Goal: Book appointment/travel/reservation

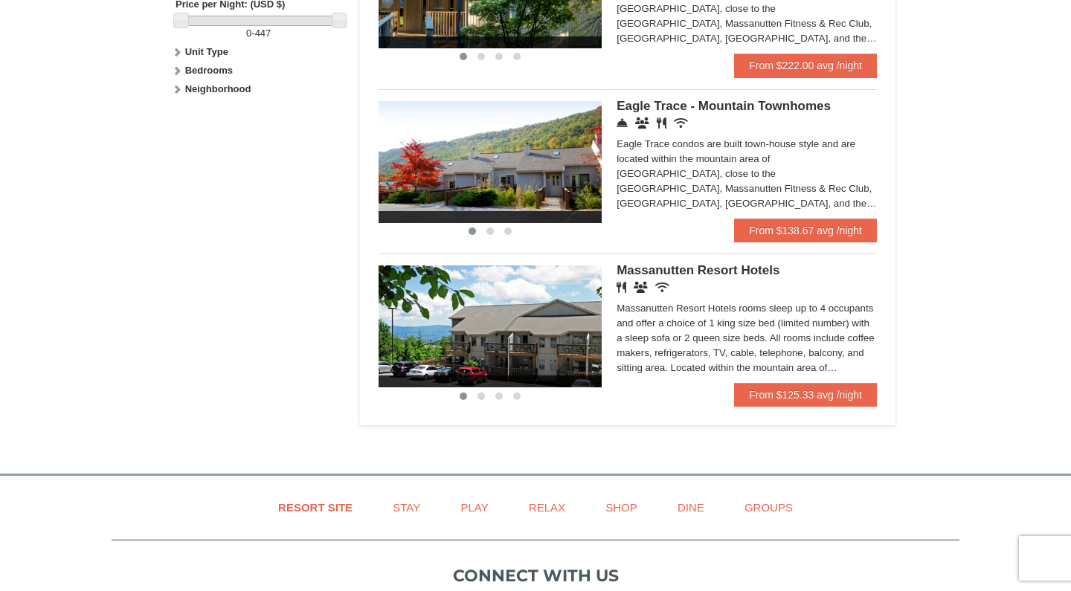
scroll to position [760, 0]
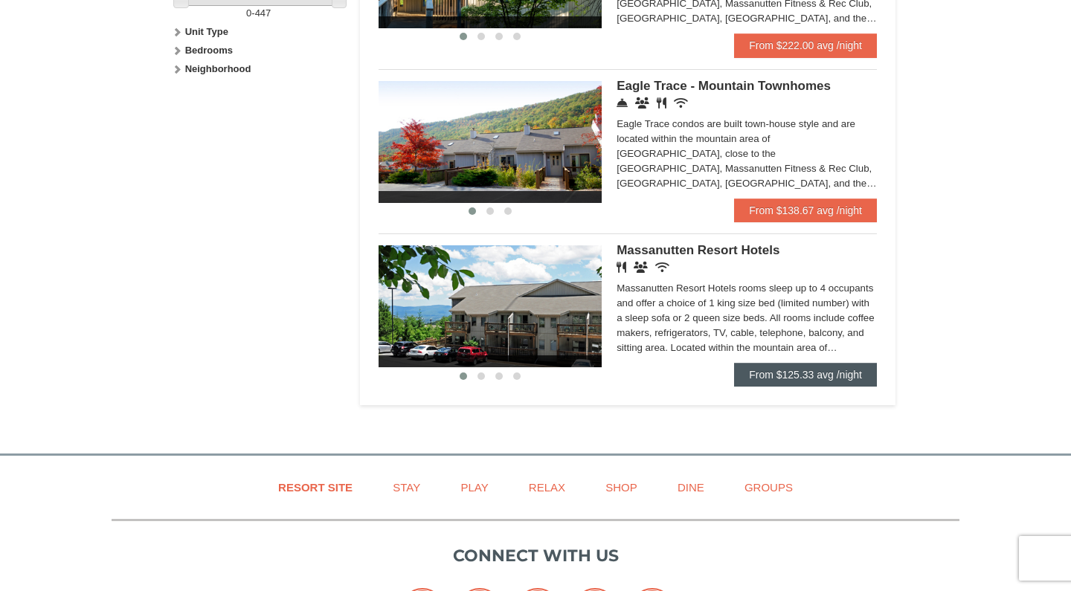
click at [777, 368] on link "From $125.33 avg /night" at bounding box center [805, 375] width 143 height 24
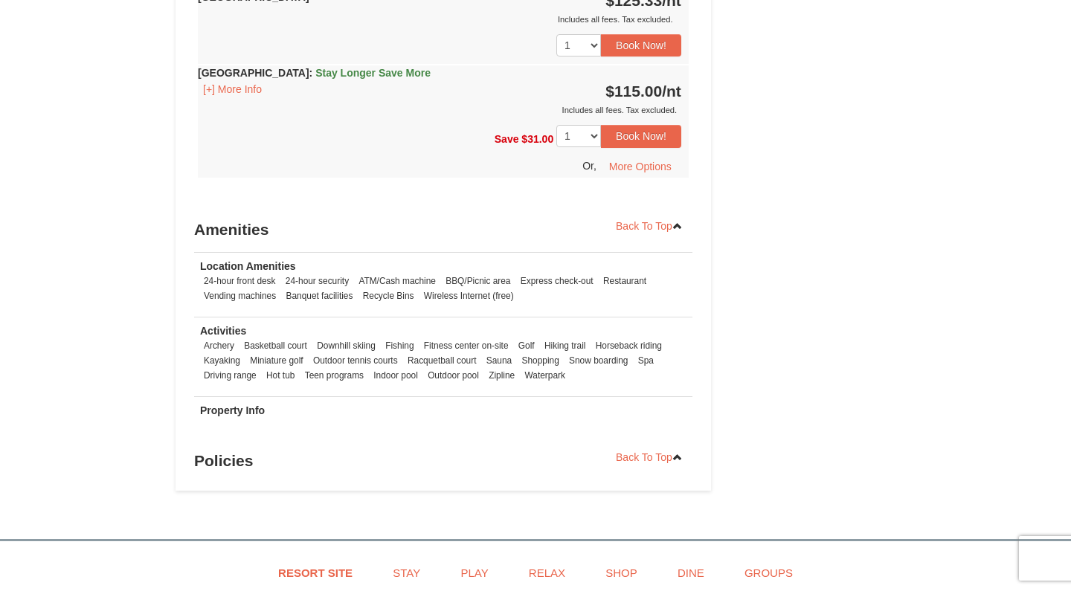
scroll to position [987, 0]
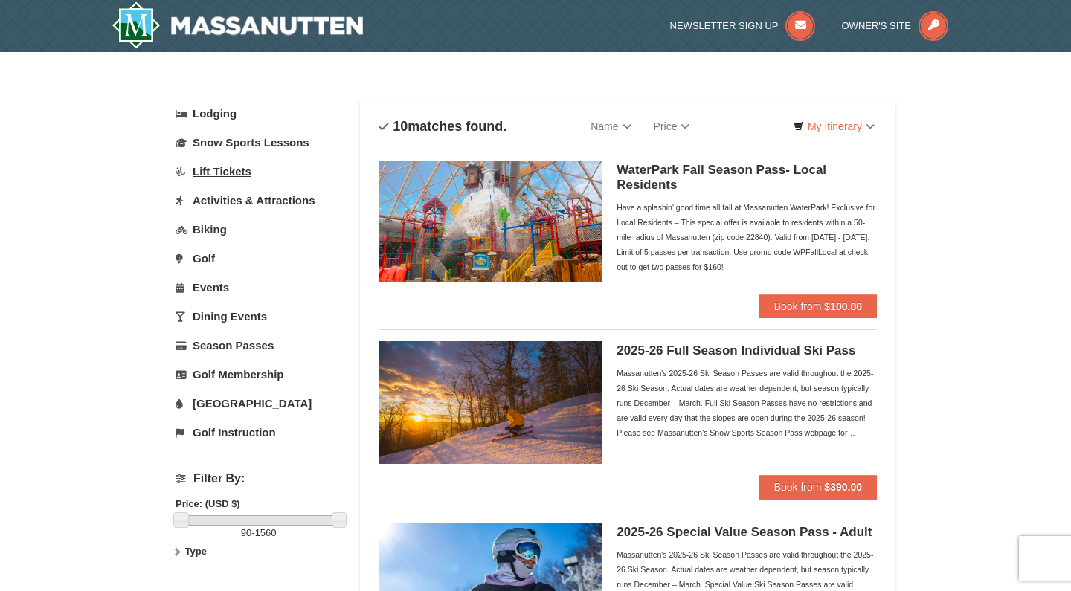
click at [214, 173] on link "Lift Tickets" at bounding box center [259, 172] width 166 height 28
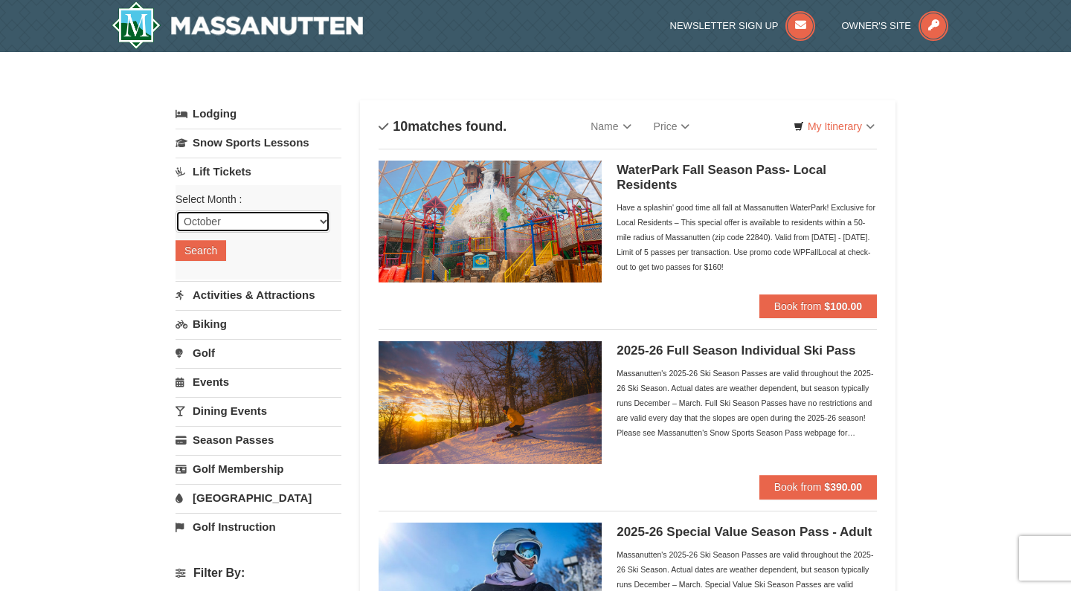
select select "11"
click at [208, 254] on button "Search" at bounding box center [201, 250] width 51 height 21
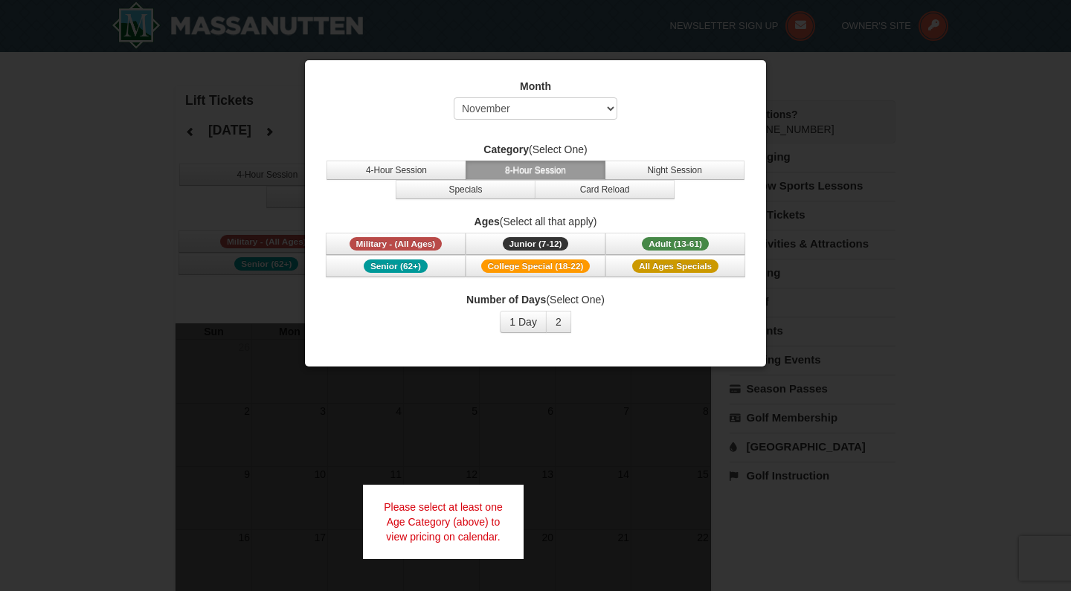
select select "11"
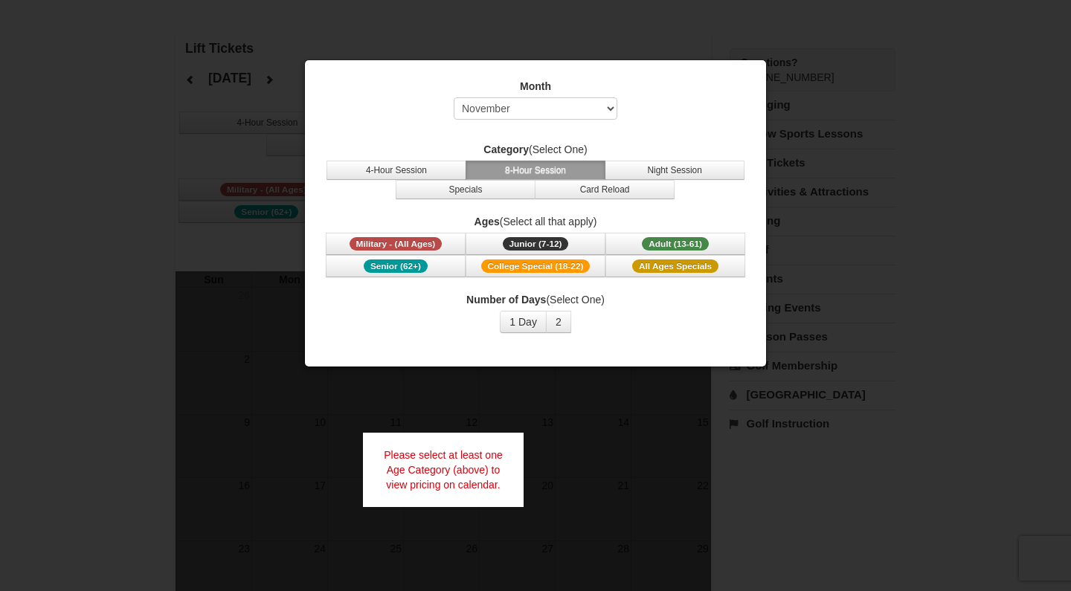
scroll to position [67, 0]
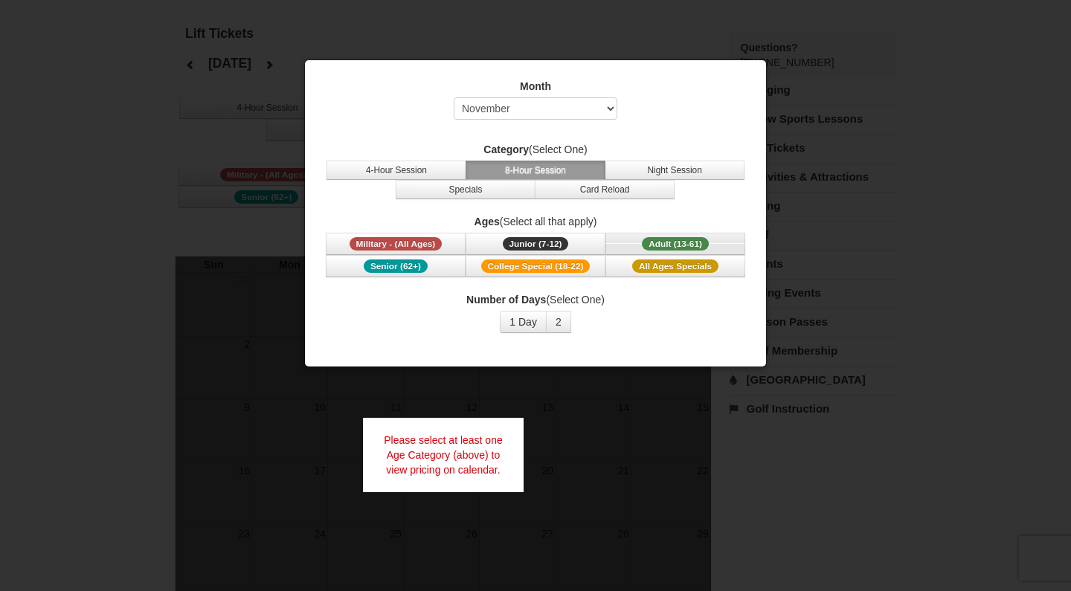
click at [649, 245] on span "Adult (13-61)" at bounding box center [675, 243] width 67 height 13
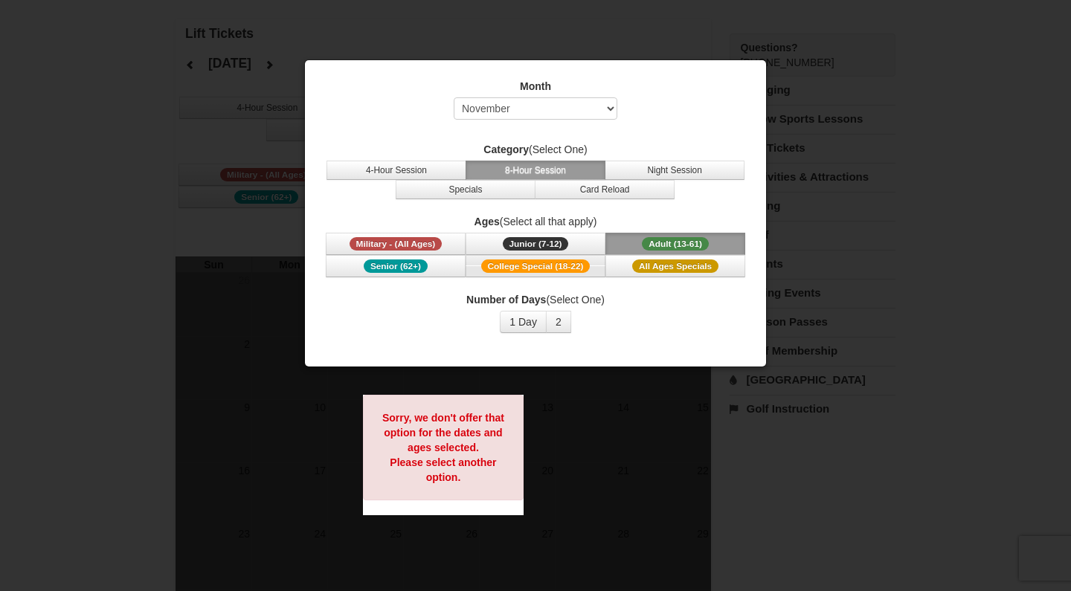
click at [556, 269] on span "College Special (18-22)" at bounding box center [535, 266] width 109 height 13
click at [559, 320] on button "2" at bounding box center [558, 322] width 25 height 22
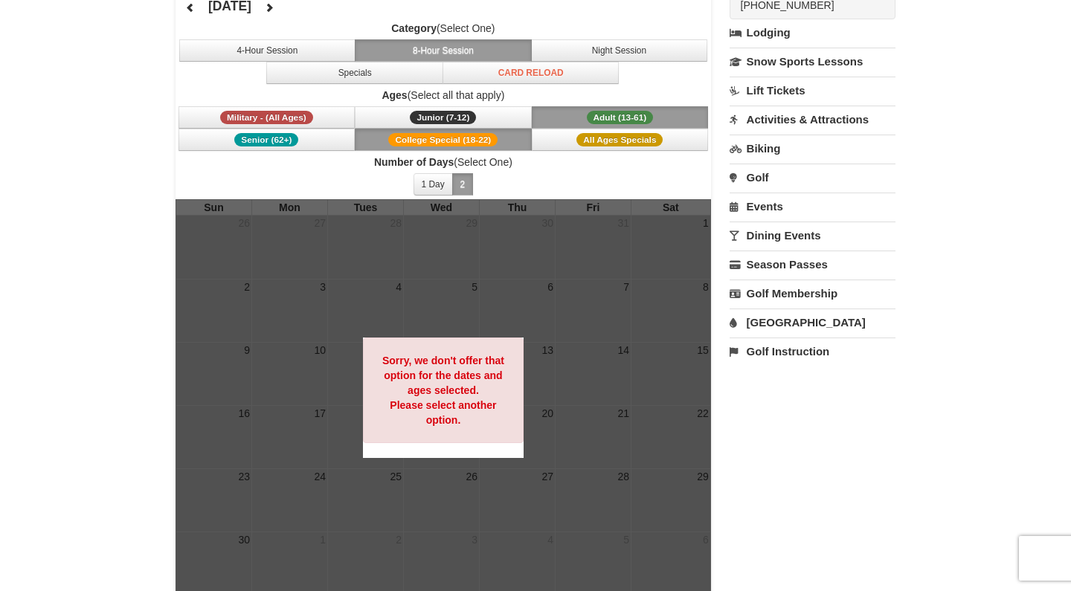
scroll to position [124, 0]
click at [437, 184] on button "1 Day" at bounding box center [433, 184] width 39 height 22
click at [462, 175] on button "2" at bounding box center [463, 184] width 22 height 22
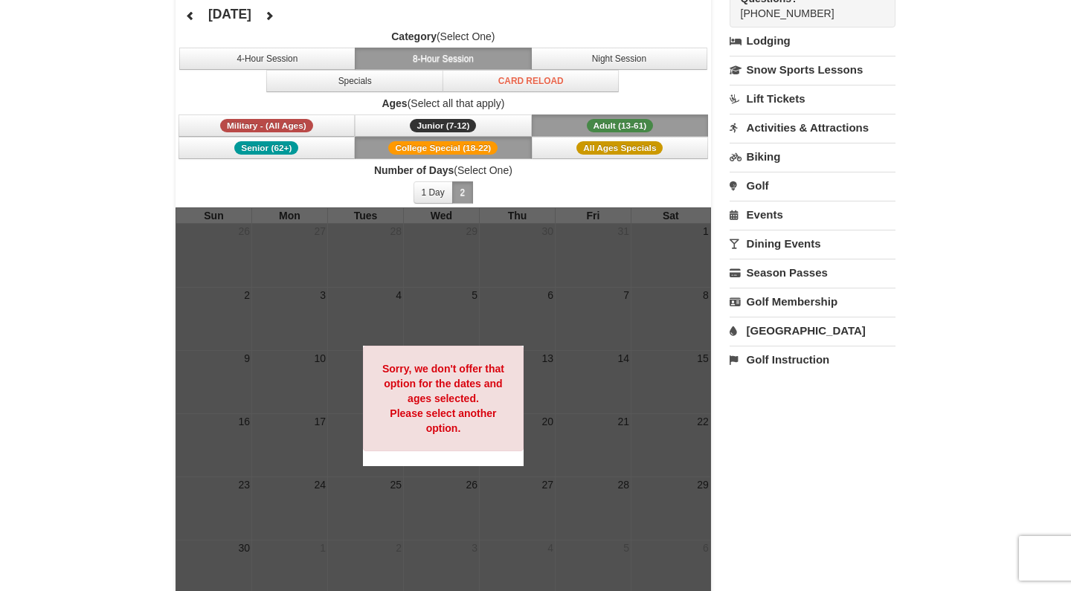
scroll to position [116, 0]
click at [757, 164] on link "Biking" at bounding box center [813, 157] width 166 height 28
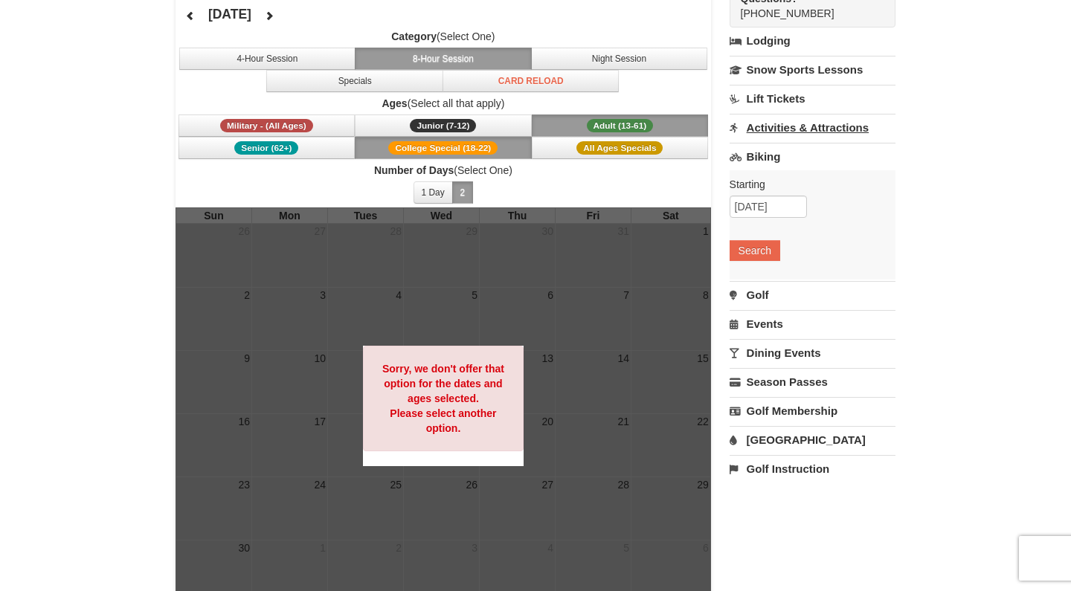
click at [773, 132] on link "Activities & Attractions" at bounding box center [813, 128] width 166 height 28
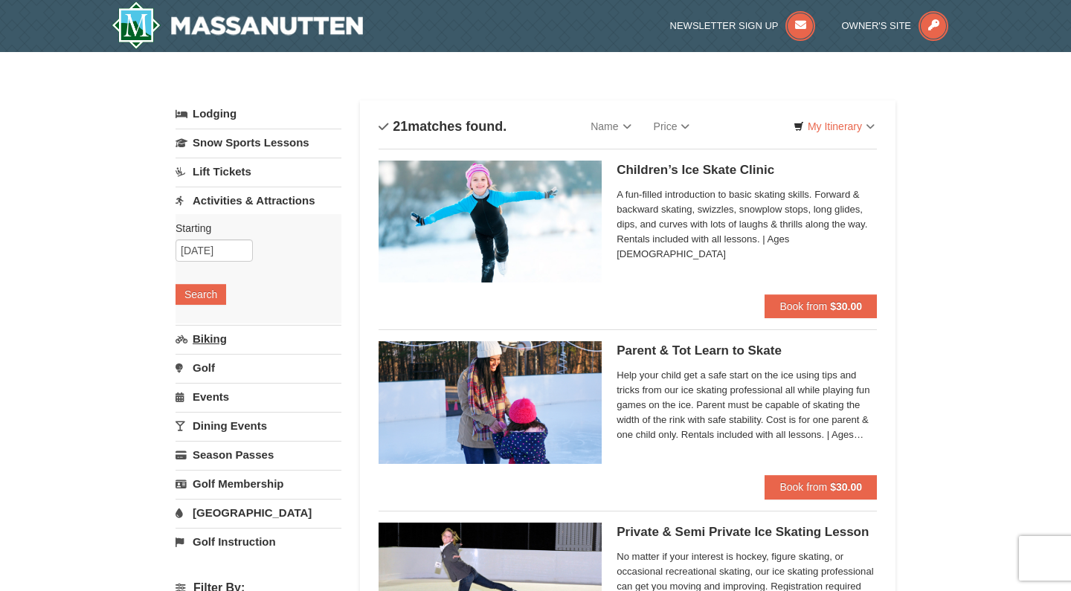
click at [215, 344] on link "Biking" at bounding box center [259, 339] width 166 height 28
click at [228, 278] on input "11/24/2025" at bounding box center [214, 280] width 77 height 22
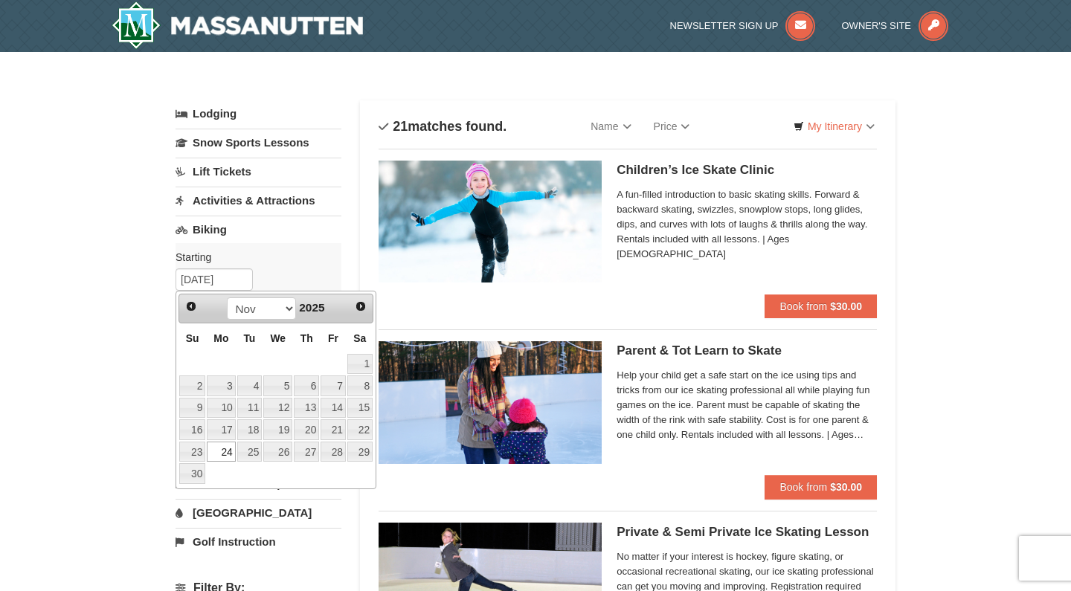
click at [302, 260] on label "Starting Please format dates MM/DD/YYYY Please format dates MM/DD/YYYY" at bounding box center [253, 257] width 155 height 15
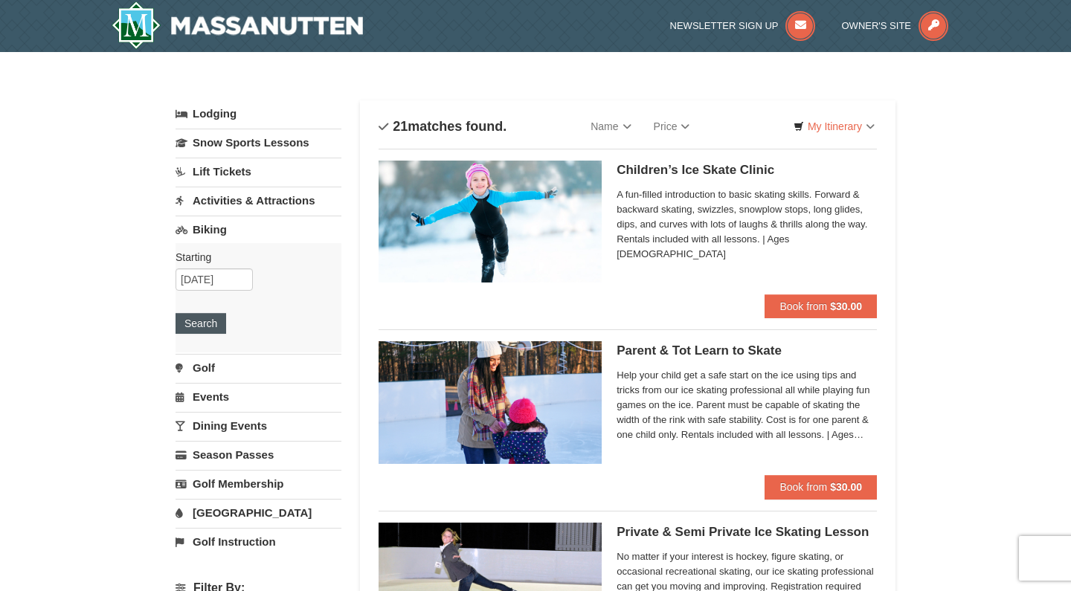
click at [210, 321] on button "Search" at bounding box center [201, 323] width 51 height 21
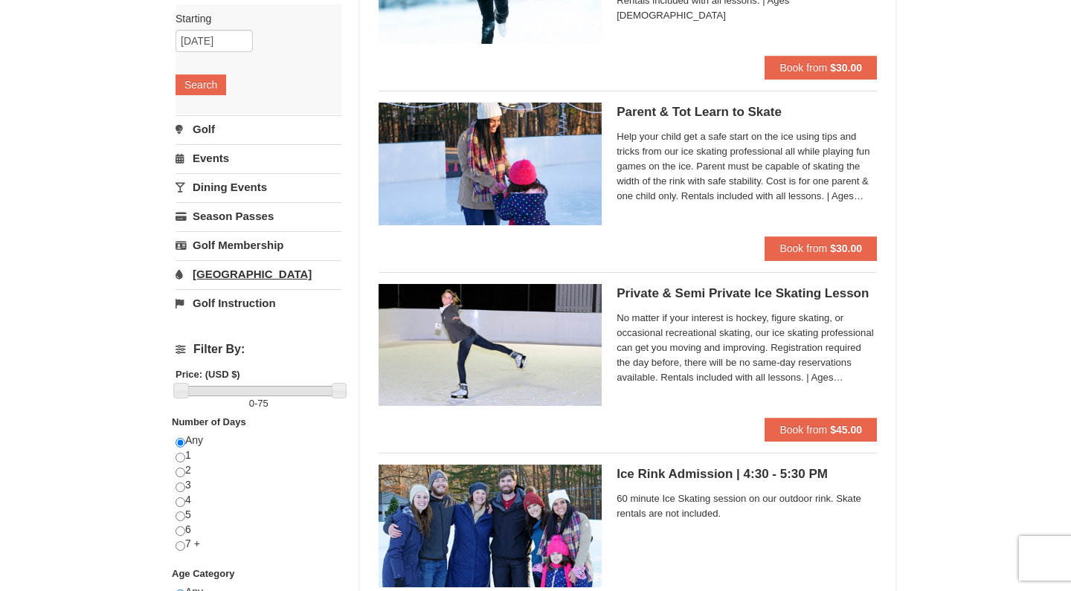
scroll to position [240, 0]
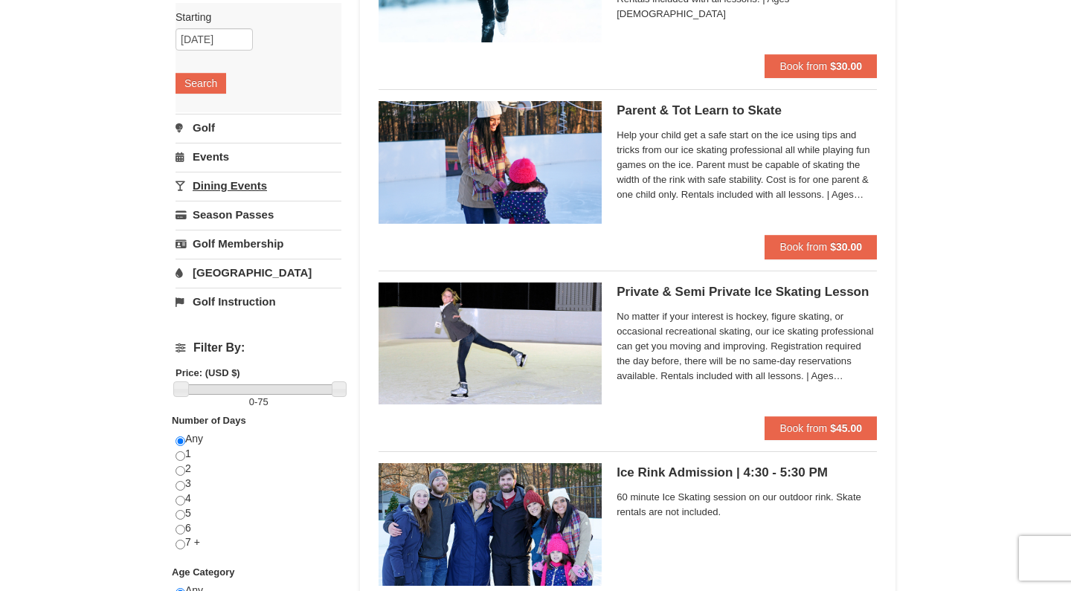
click at [232, 186] on link "Dining Events" at bounding box center [259, 186] width 166 height 28
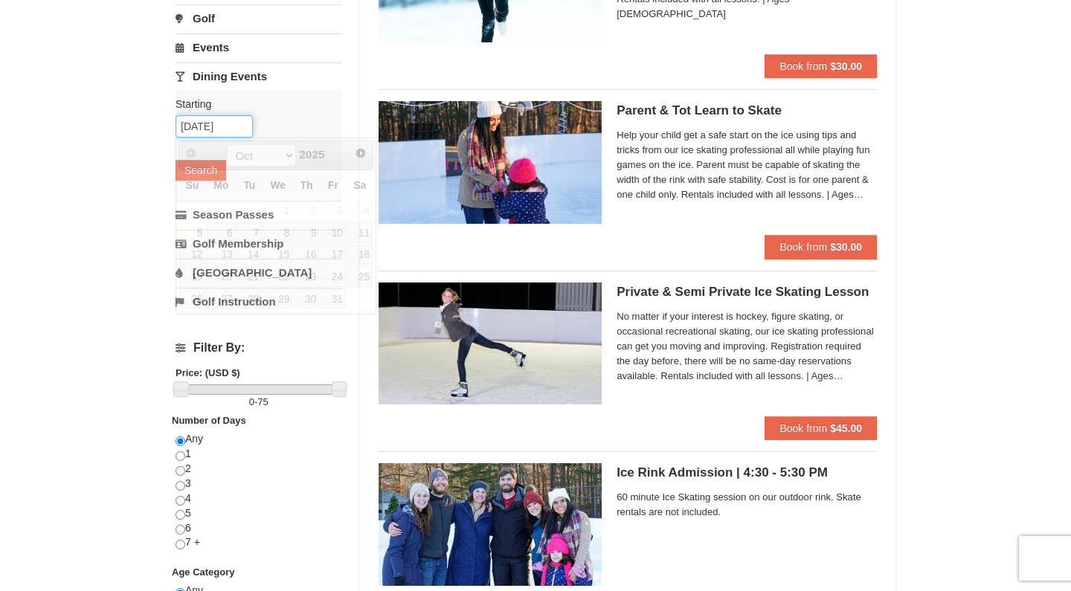
click at [222, 120] on input "11/24/2025" at bounding box center [214, 126] width 77 height 22
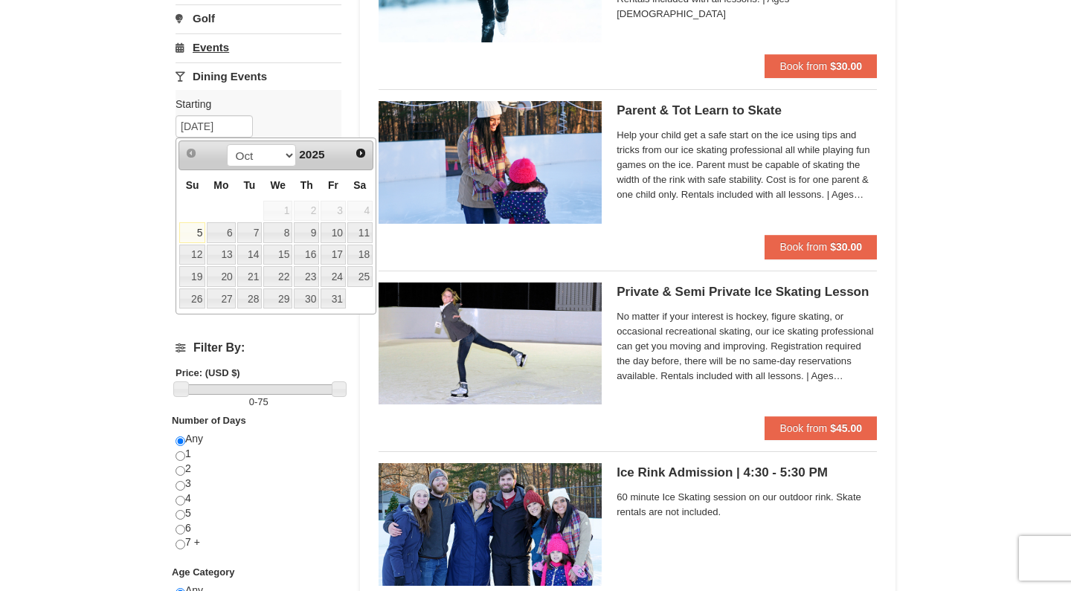
click at [240, 45] on link "Events" at bounding box center [259, 47] width 166 height 28
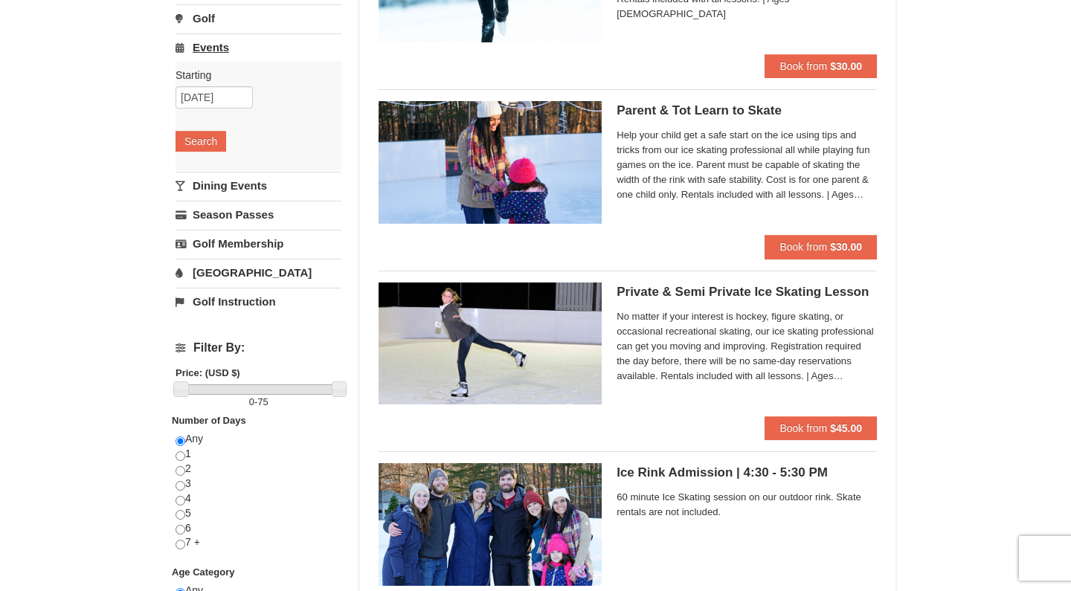
click at [240, 45] on link "Events" at bounding box center [259, 47] width 166 height 28
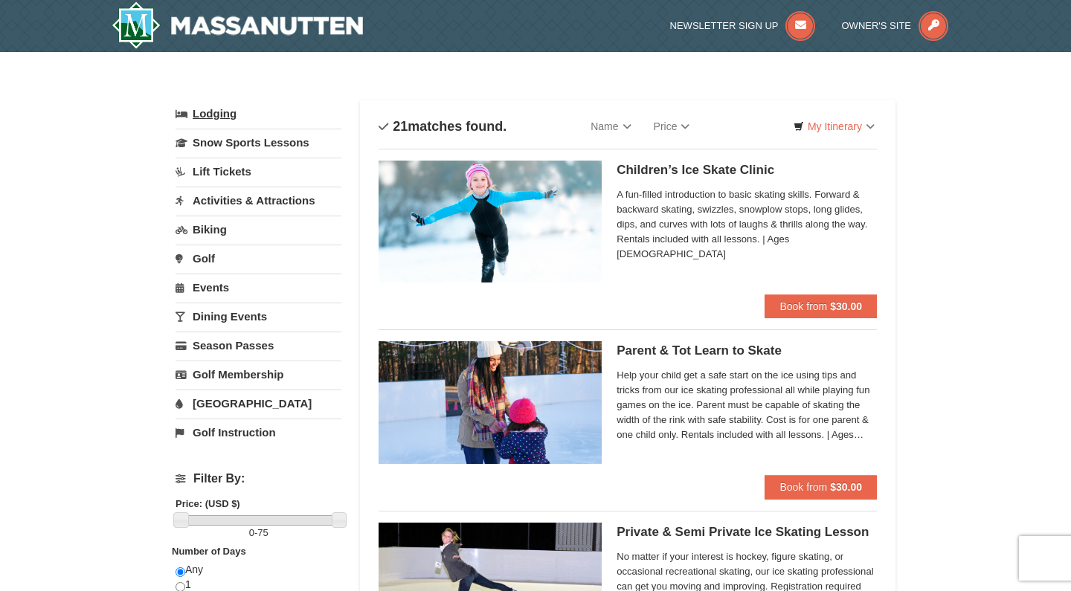
scroll to position [0, 0]
drag, startPoint x: 245, startPoint y: 116, endPoint x: 263, endPoint y: 153, distance: 41.6
click at [260, 146] on link "Snow Sports Lessons" at bounding box center [259, 143] width 166 height 28
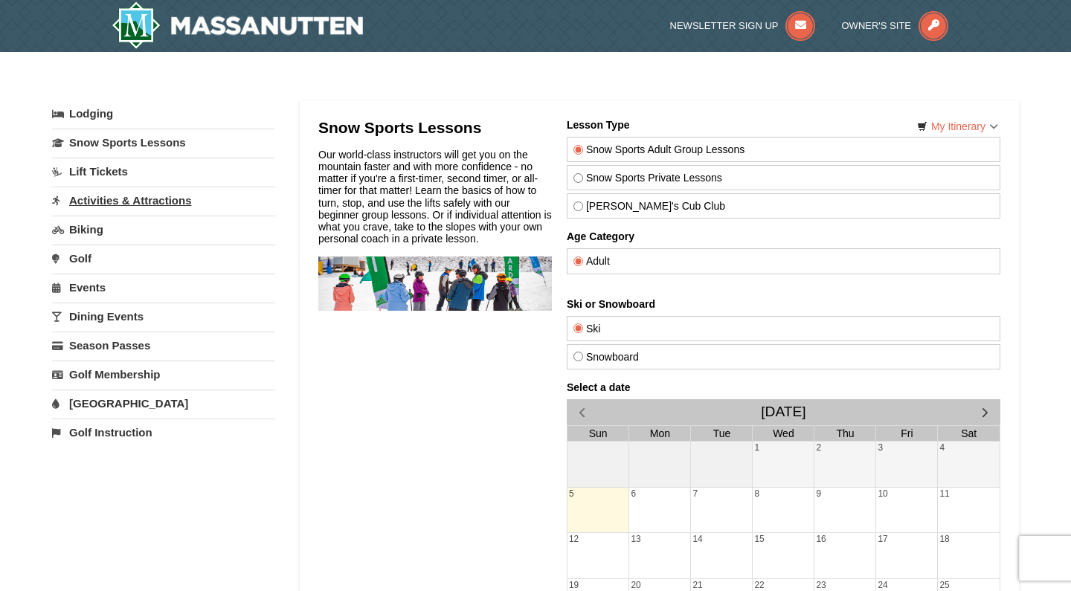
click at [227, 201] on link "Activities & Attractions" at bounding box center [163, 201] width 223 height 28
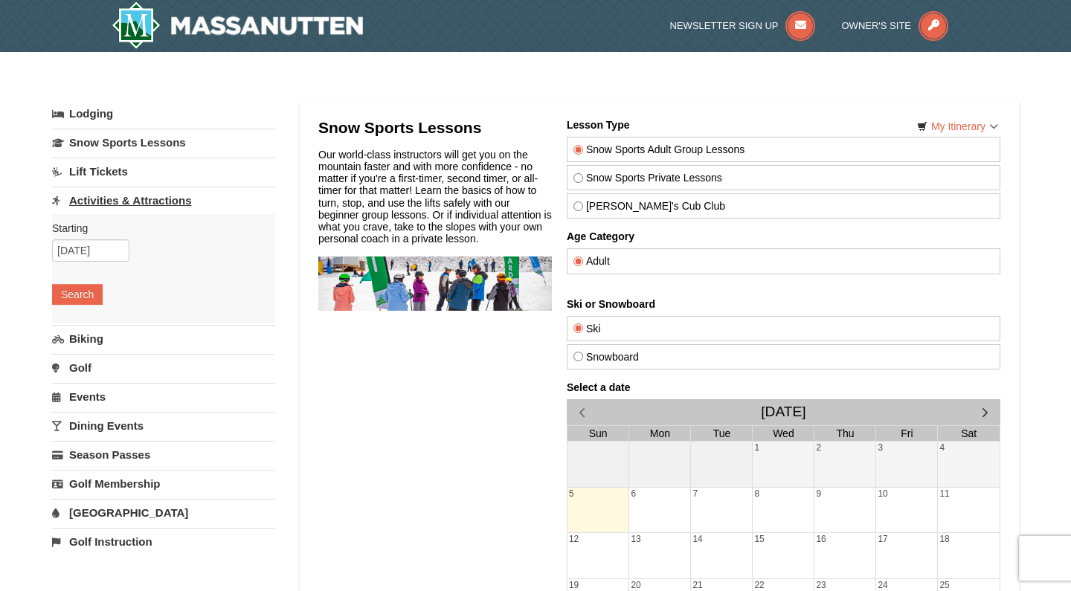
click at [227, 201] on link "Activities & Attractions" at bounding box center [163, 201] width 223 height 28
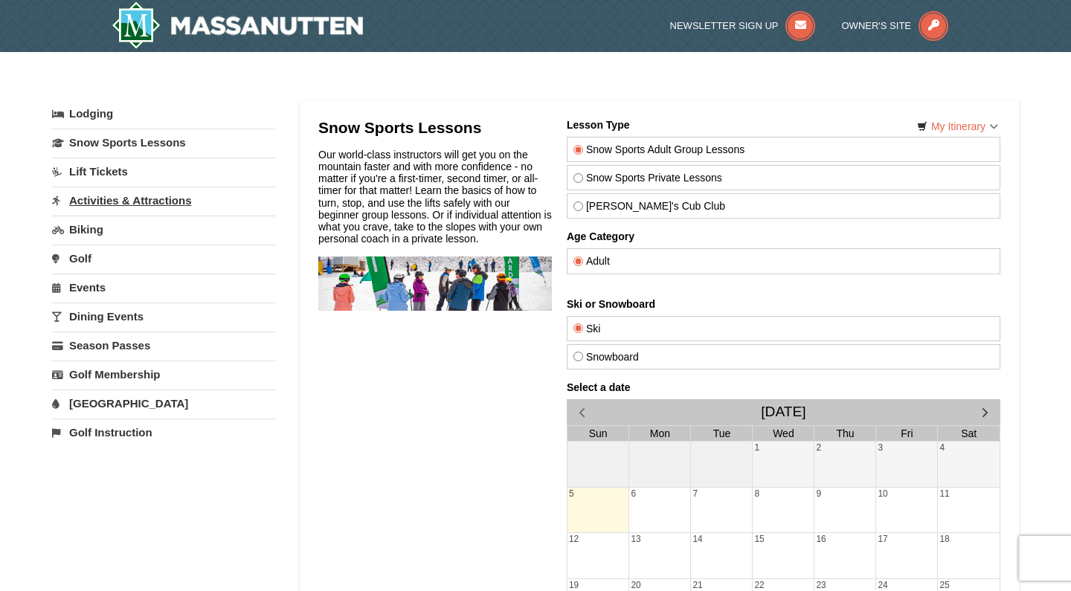
click at [110, 201] on link "Activities & Attractions" at bounding box center [163, 201] width 223 height 28
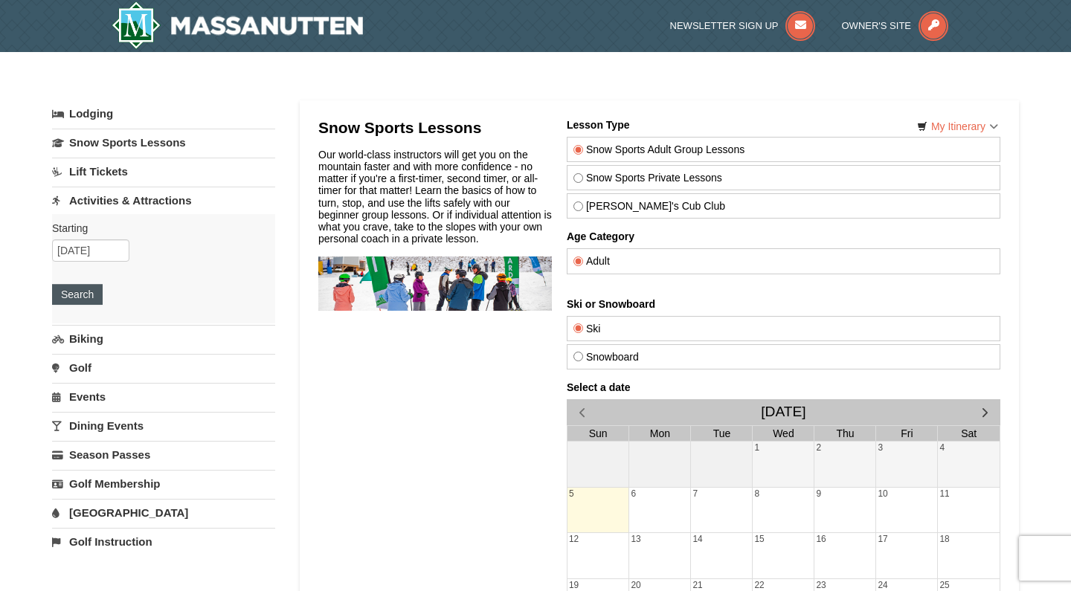
click at [74, 289] on button "Search" at bounding box center [77, 294] width 51 height 21
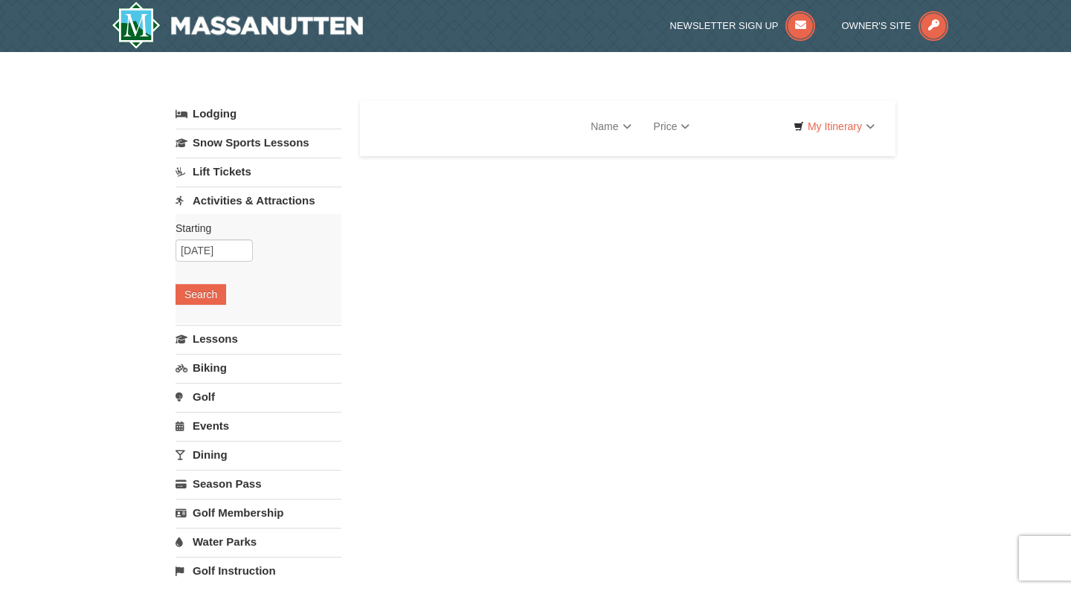
select select "10"
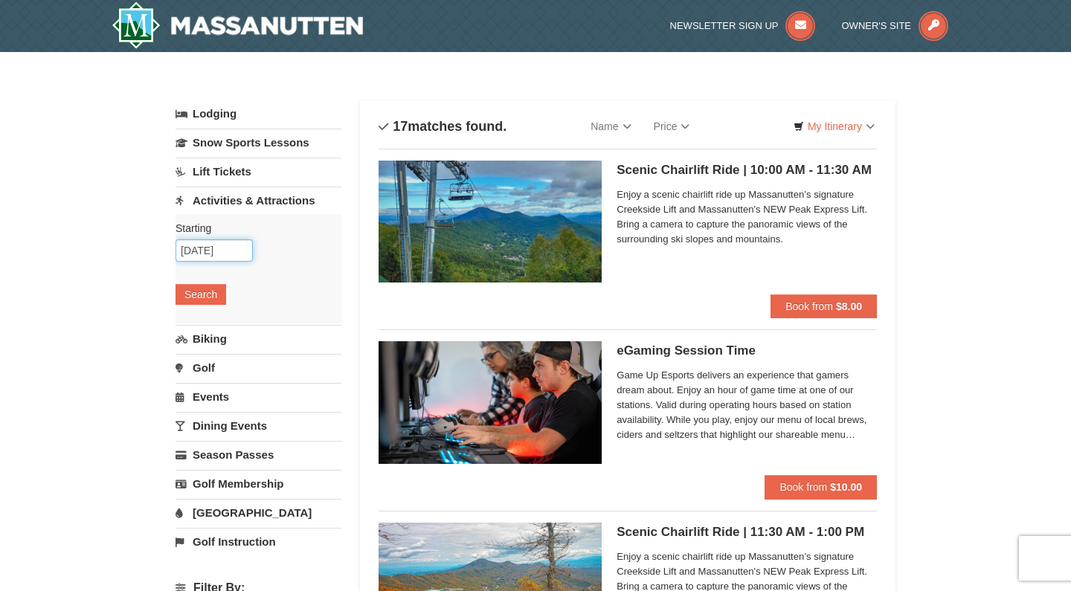
click at [214, 243] on input "[DATE]" at bounding box center [214, 251] width 77 height 22
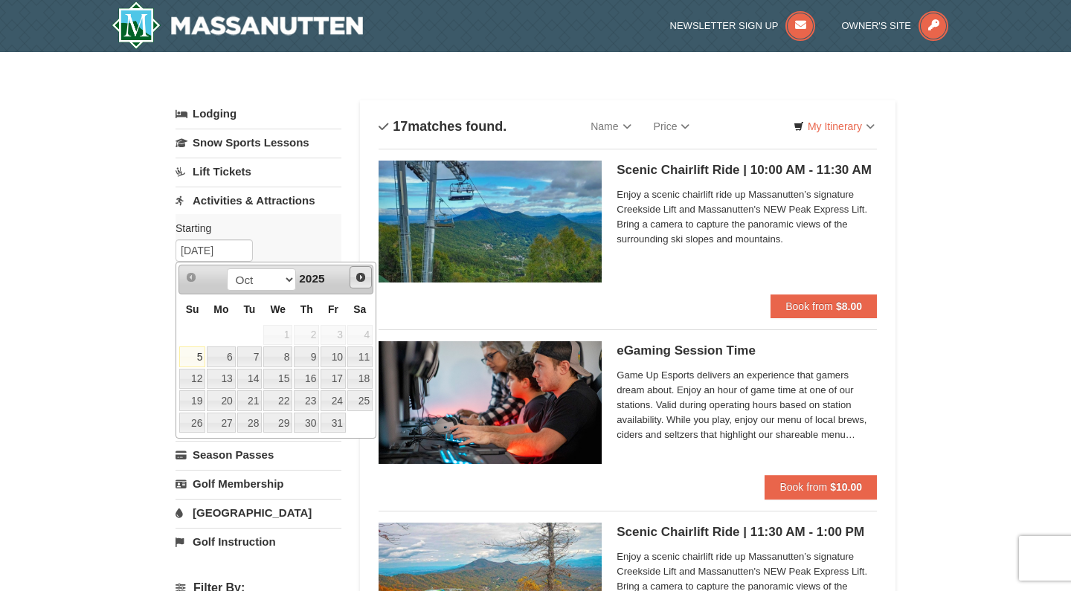
click at [356, 277] on span "Next" at bounding box center [361, 278] width 12 height 12
click at [225, 423] on link "24" at bounding box center [221, 423] width 28 height 21
type input "[DATE]"
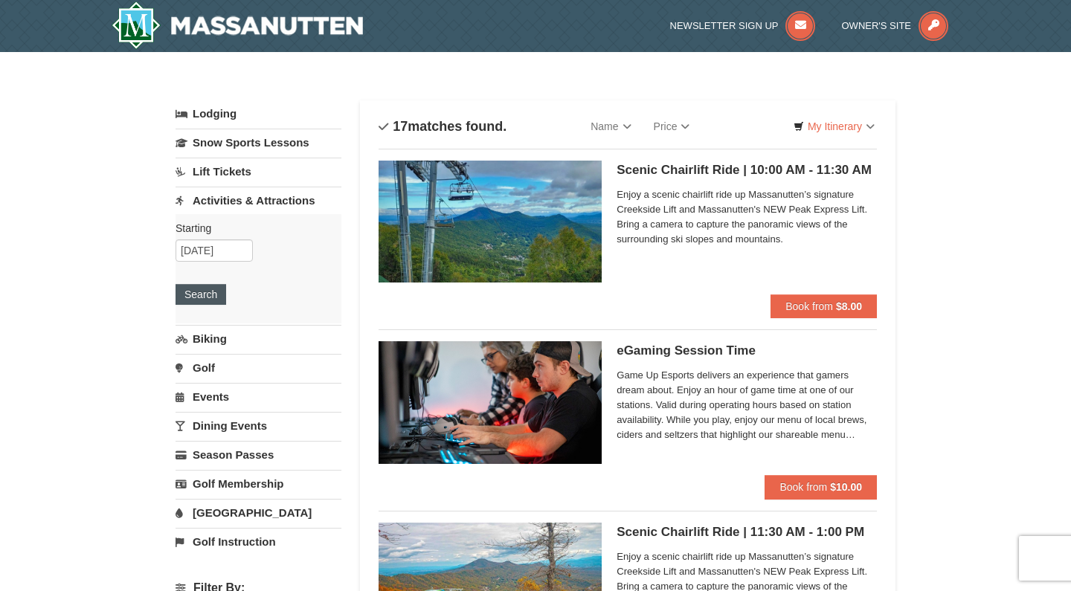
click at [196, 297] on button "Search" at bounding box center [201, 294] width 51 height 21
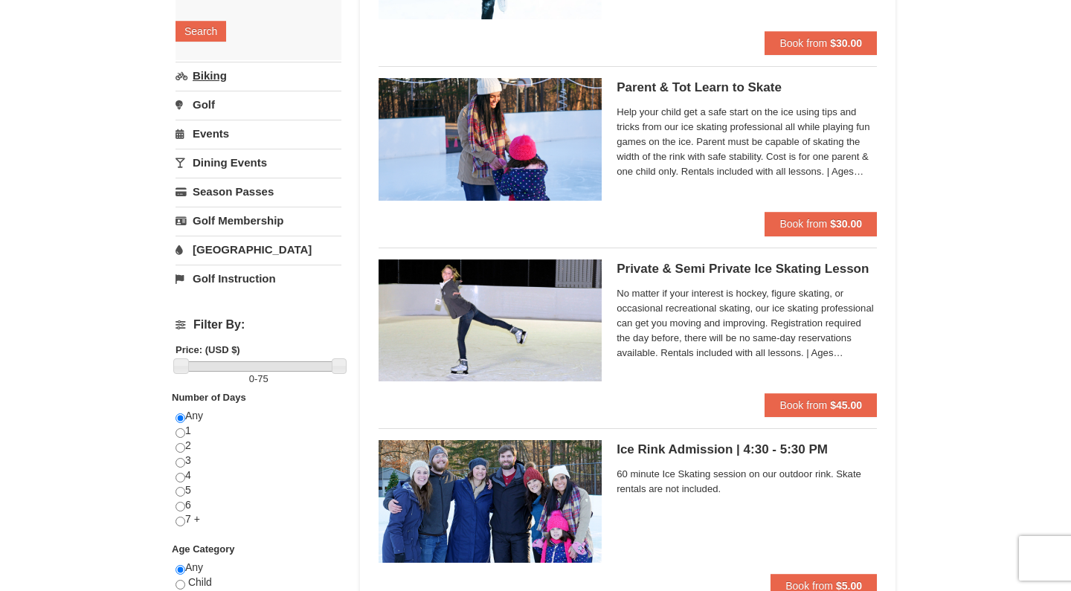
scroll to position [254, 0]
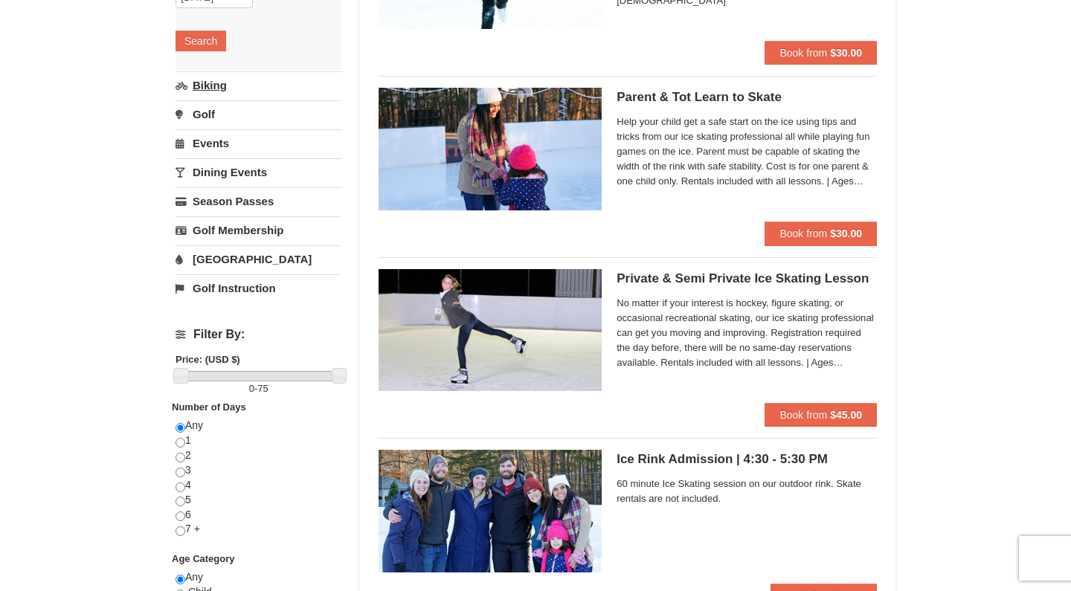
click at [242, 92] on link "Biking" at bounding box center [259, 85] width 166 height 28
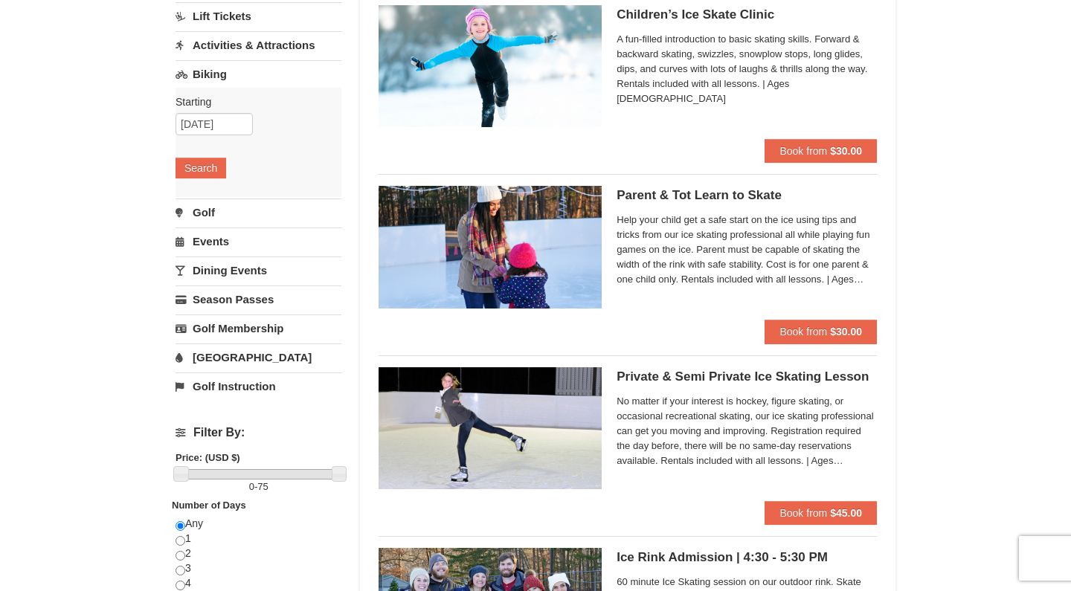
scroll to position [150, 0]
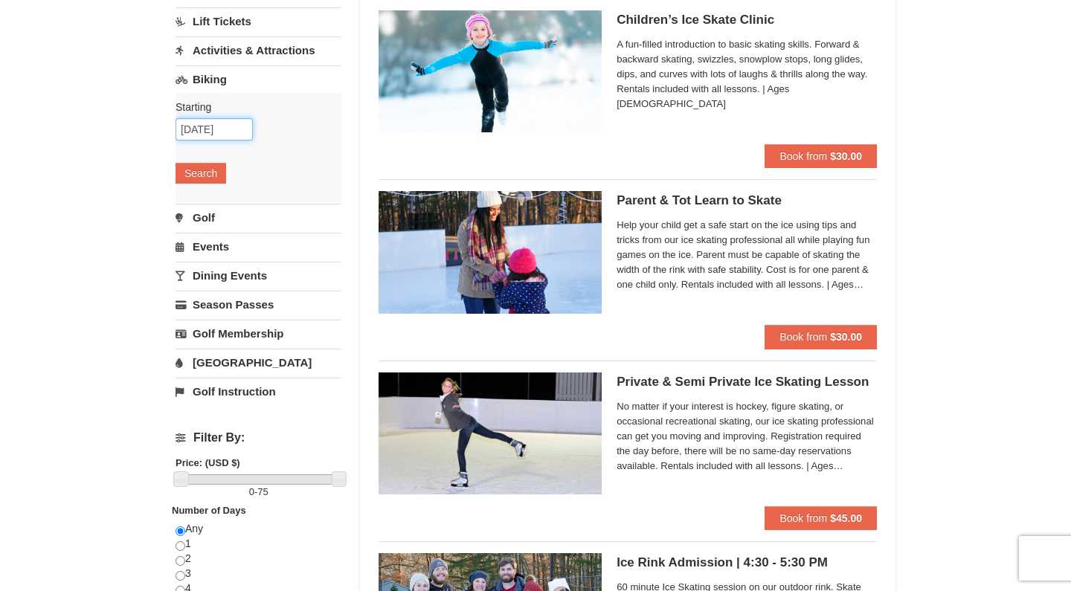
click at [222, 132] on input "[DATE]" at bounding box center [214, 129] width 77 height 22
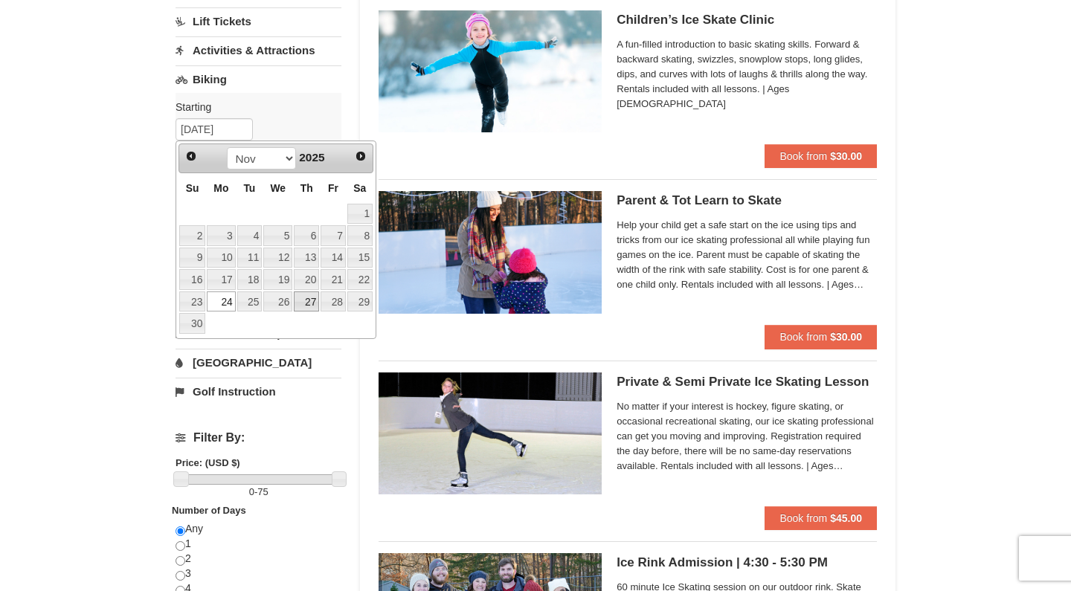
click at [301, 306] on link "27" at bounding box center [306, 302] width 25 height 21
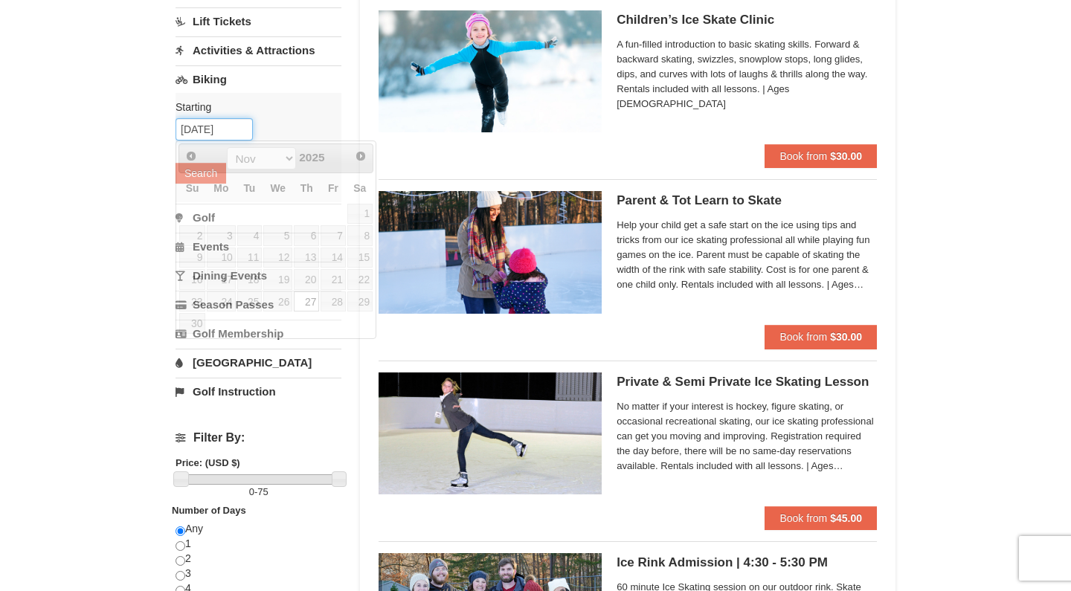
click at [214, 132] on input "11/27/2025" at bounding box center [214, 129] width 77 height 22
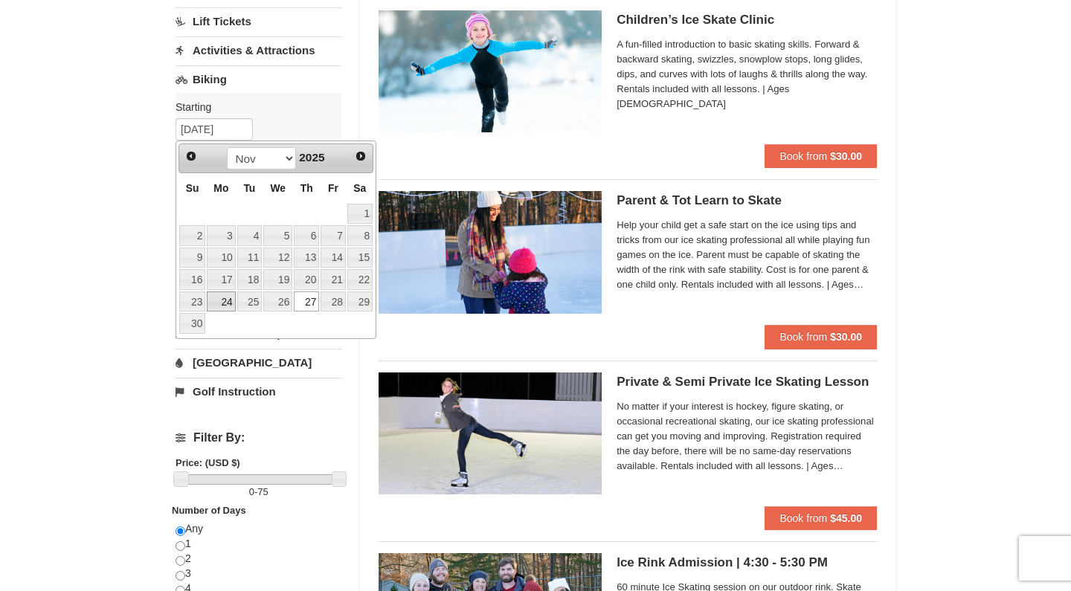
click at [231, 298] on link "24" at bounding box center [221, 302] width 28 height 21
type input "[DATE]"
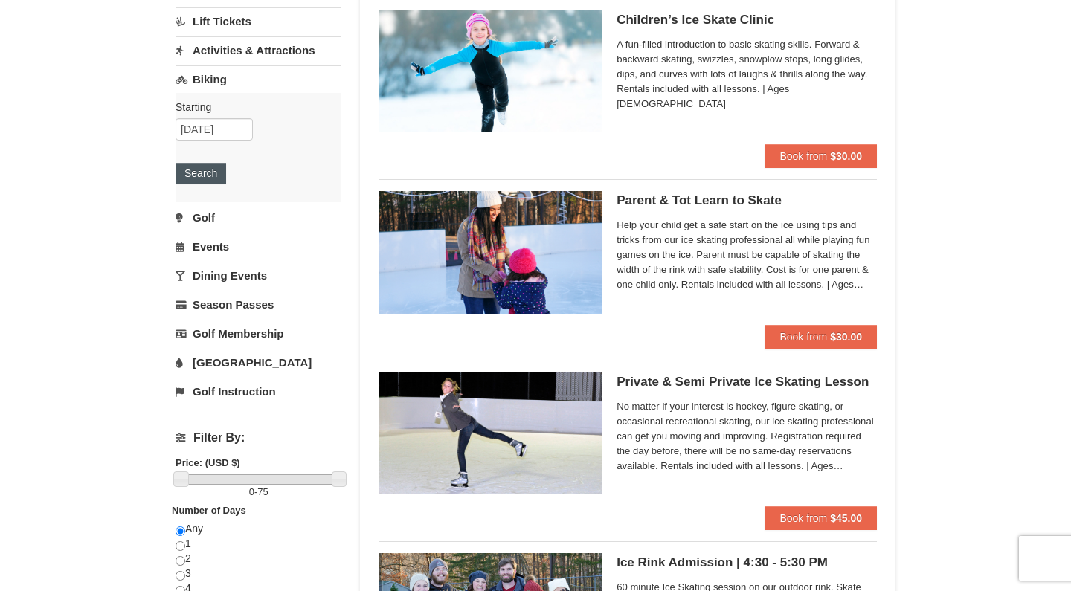
click at [205, 174] on button "Search" at bounding box center [201, 173] width 51 height 21
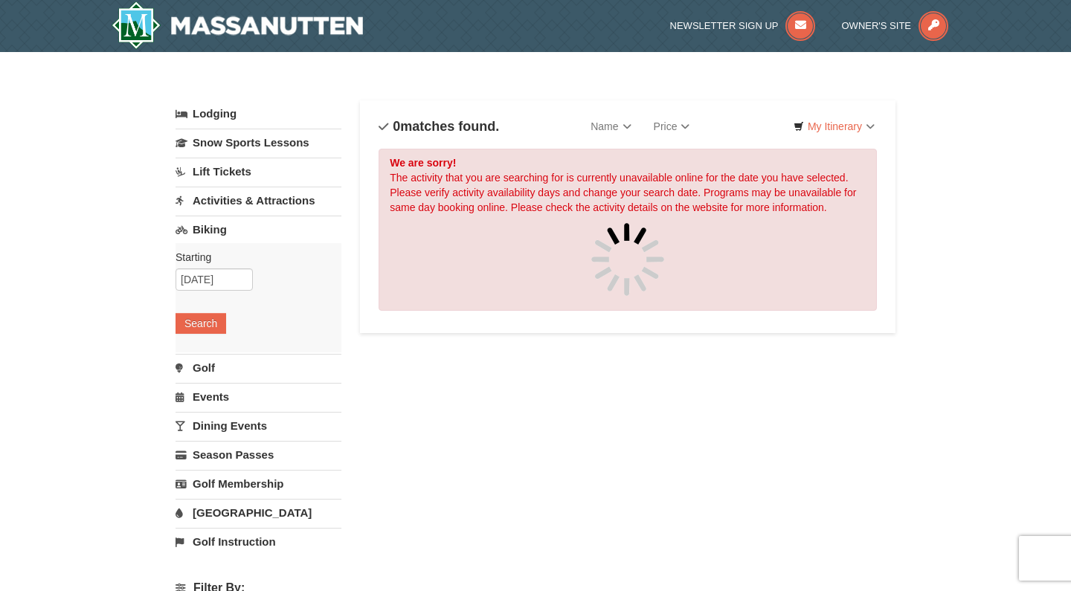
click at [478, 193] on div "We are sorry! The activity that you are searching for is currently unavailable …" at bounding box center [628, 230] width 498 height 162
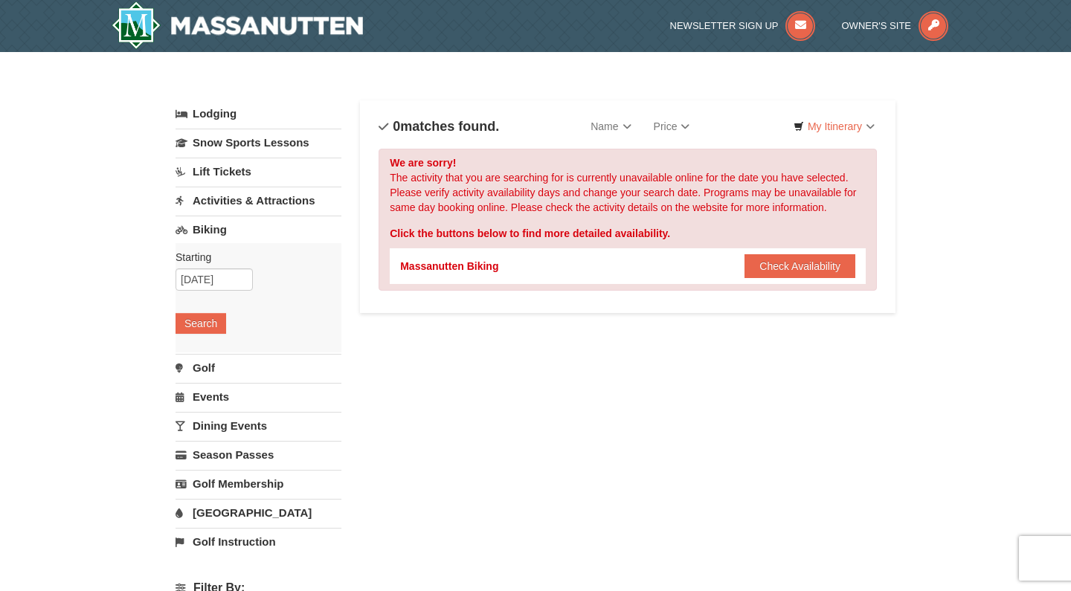
click at [478, 193] on div "We are sorry! The activity that you are searching for is currently unavailable …" at bounding box center [628, 220] width 498 height 142
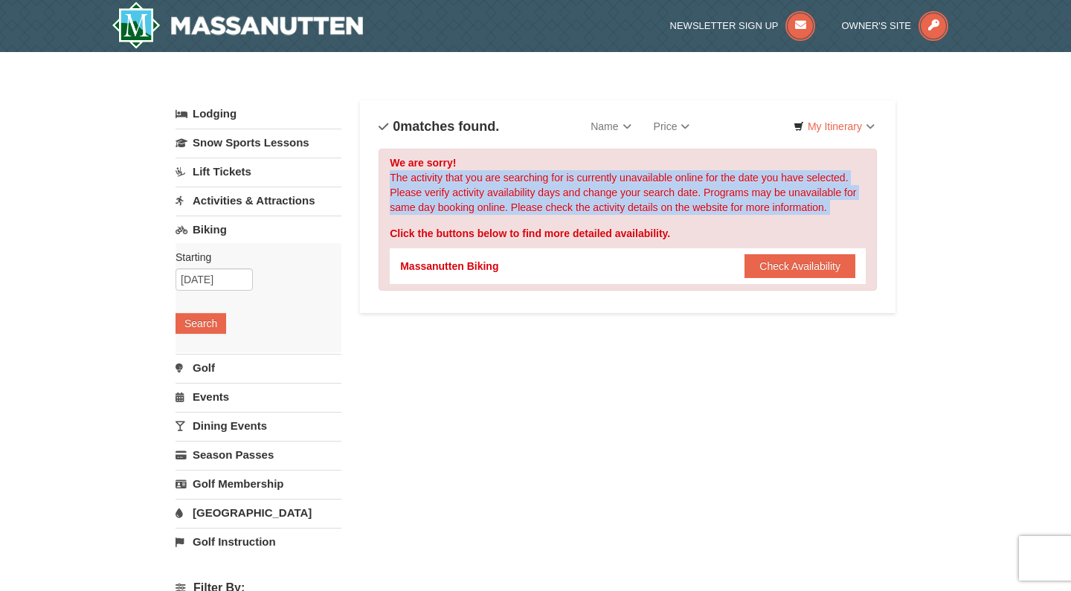
click at [527, 227] on div "Click the buttons below to find more detailed availability." at bounding box center [628, 233] width 476 height 15
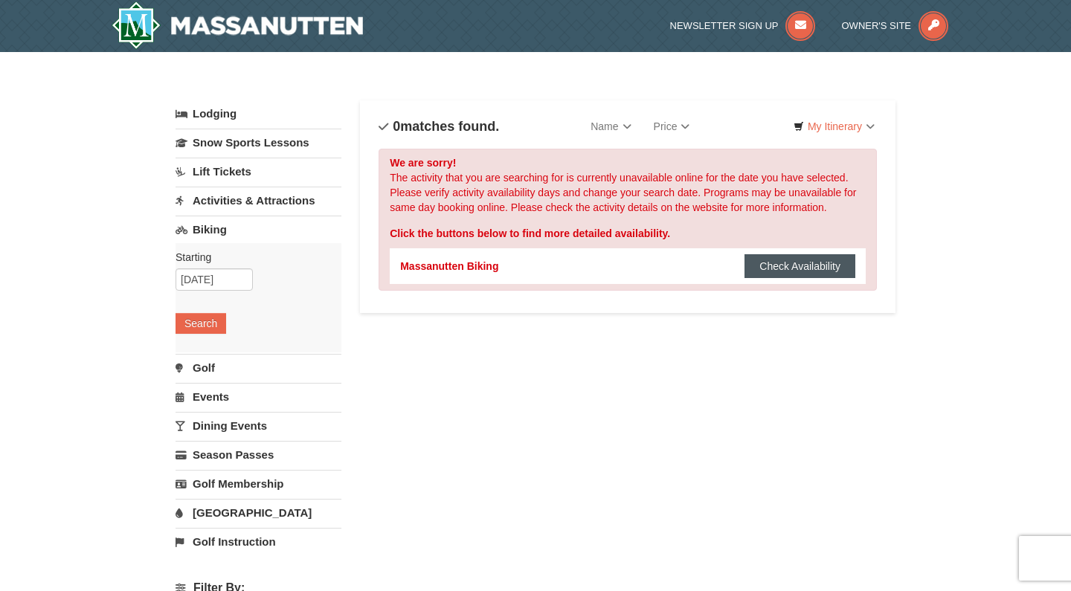
click at [774, 266] on button "Check Availability" at bounding box center [800, 266] width 111 height 24
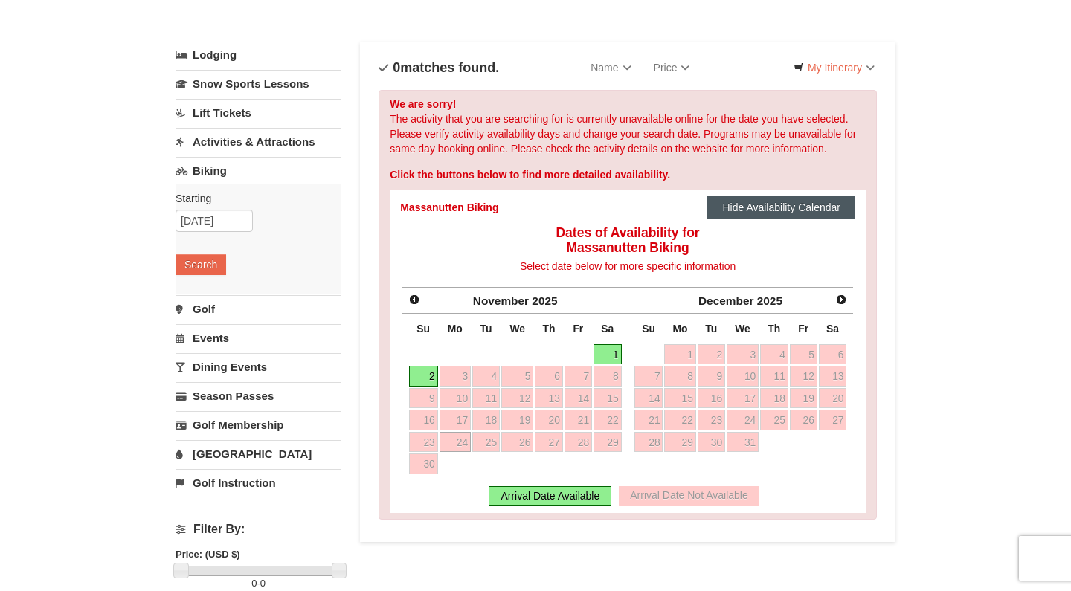
scroll to position [62, 0]
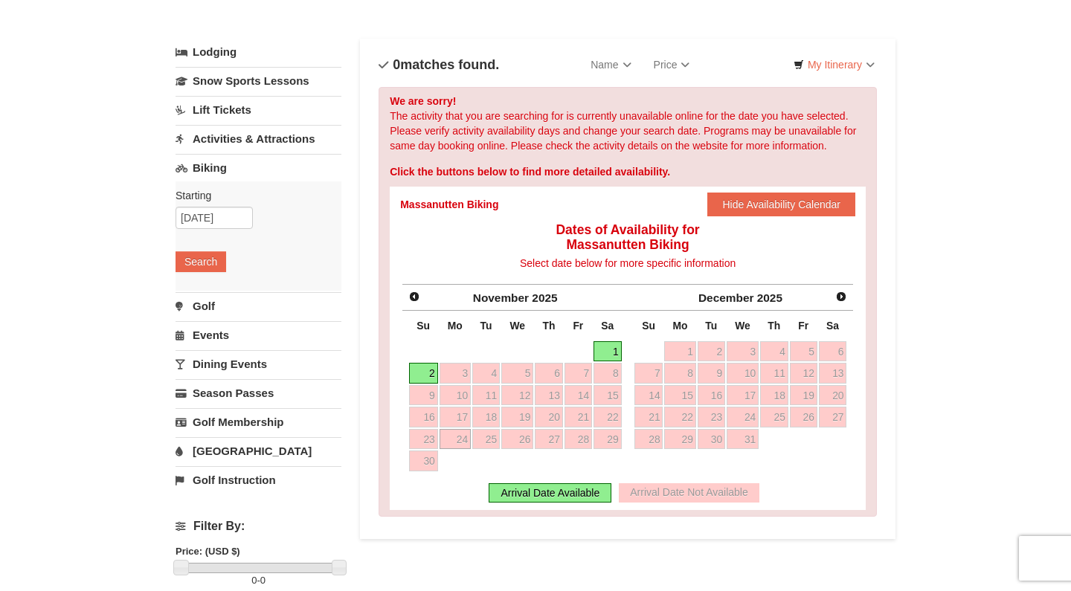
click at [529, 141] on div "We are sorry! The activity that you are searching for is currently unavailable …" at bounding box center [628, 302] width 498 height 430
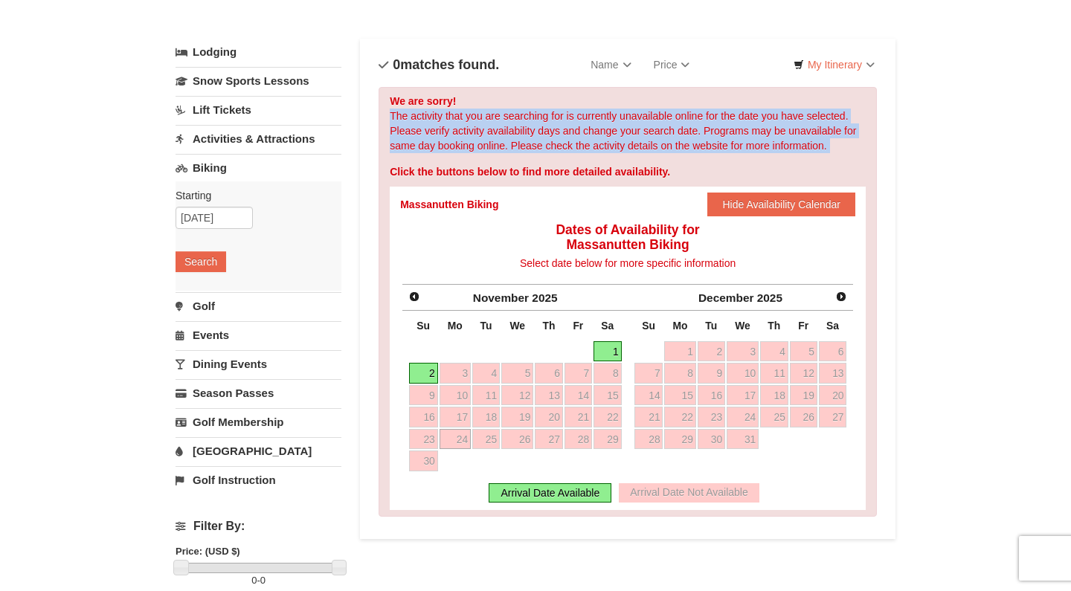
click at [529, 141] on div "We are sorry! The activity that you are searching for is currently unavailable …" at bounding box center [628, 302] width 498 height 430
click at [588, 151] on div "We are sorry! The activity that you are searching for is currently unavailable …" at bounding box center [628, 302] width 498 height 430
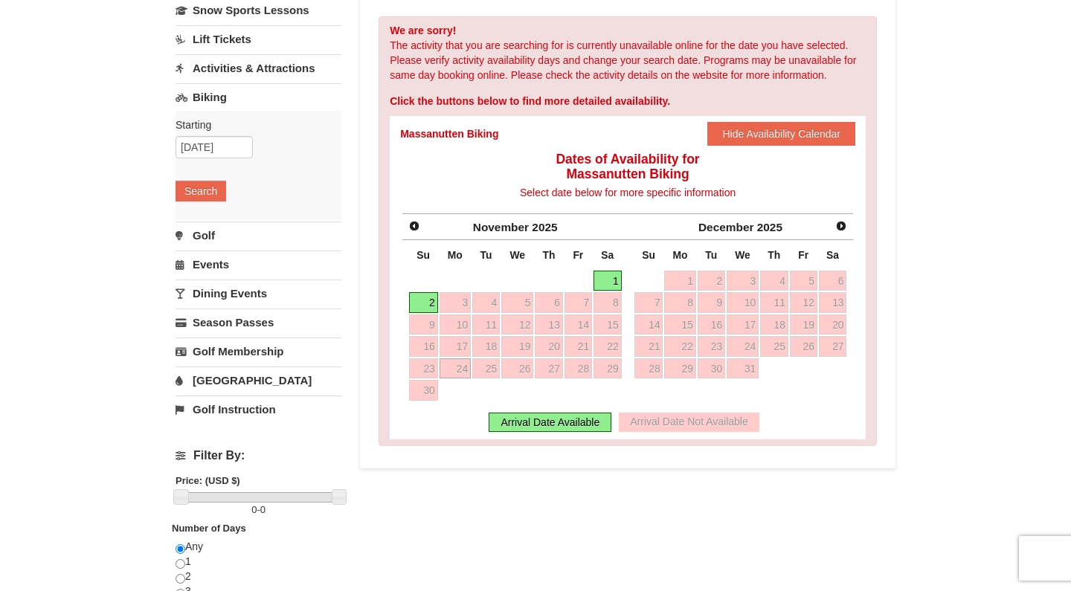
scroll to position [141, 0]
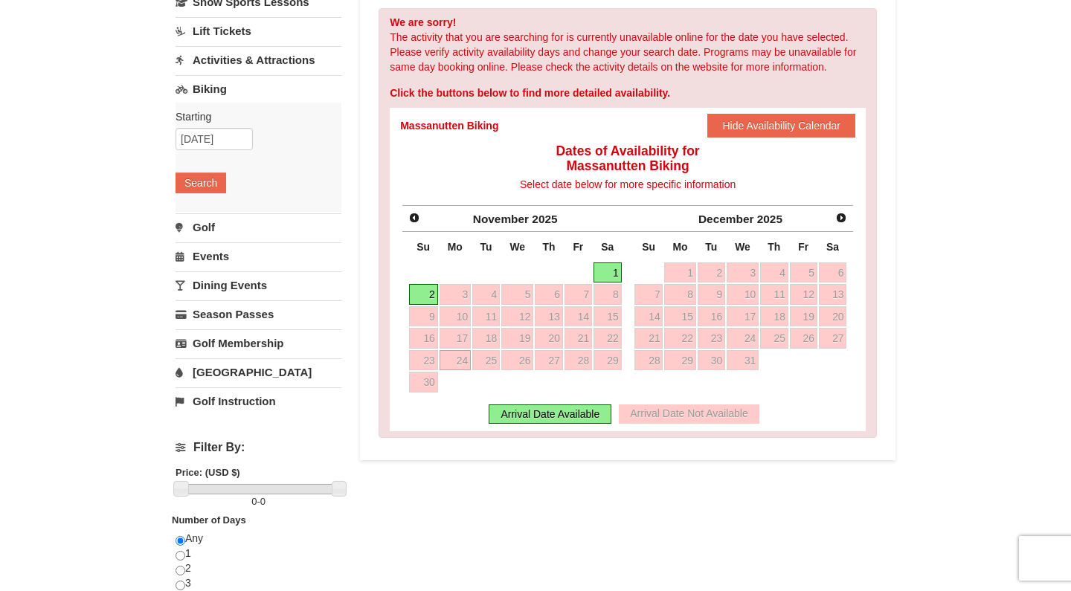
click at [646, 408] on div "Arrival Date Not Available" at bounding box center [689, 414] width 140 height 19
click at [989, 408] on div "× Categories List Filter My Itinerary Questions? 1-540-289-9441 Lodging Arrival…" at bounding box center [535, 366] width 1071 height 910
click at [204, 230] on link "Golf" at bounding box center [259, 228] width 166 height 28
click at [202, 214] on button "Search" at bounding box center [201, 212] width 51 height 21
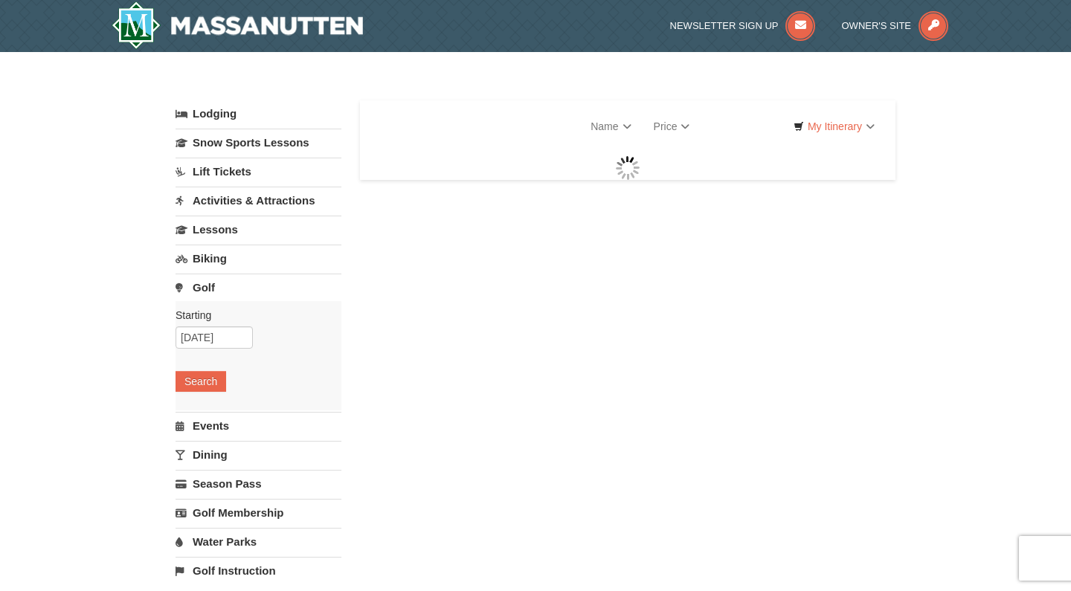
select select "10"
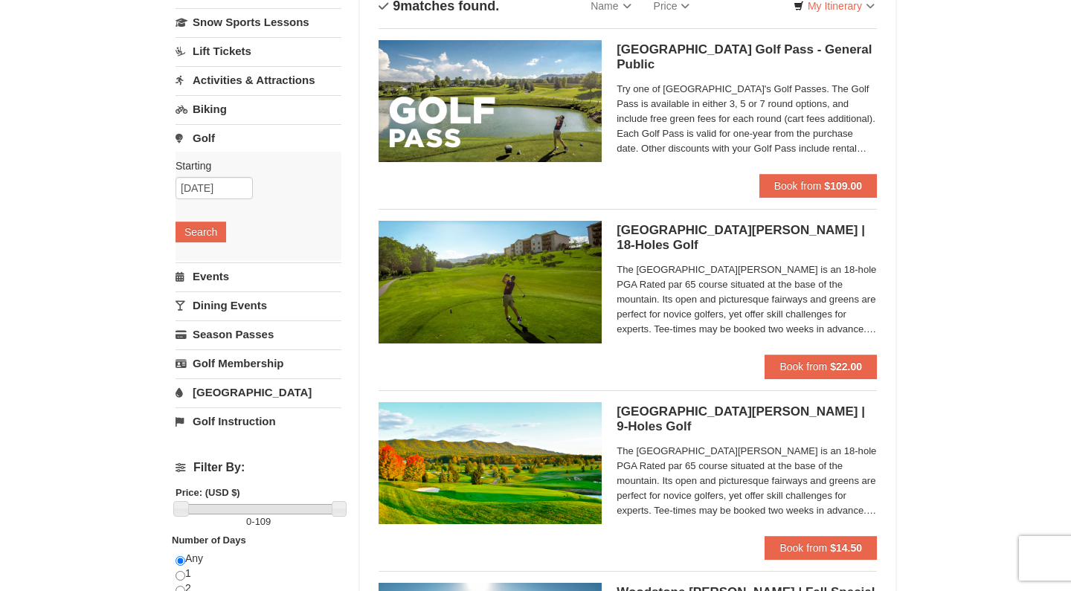
scroll to position [121, 0]
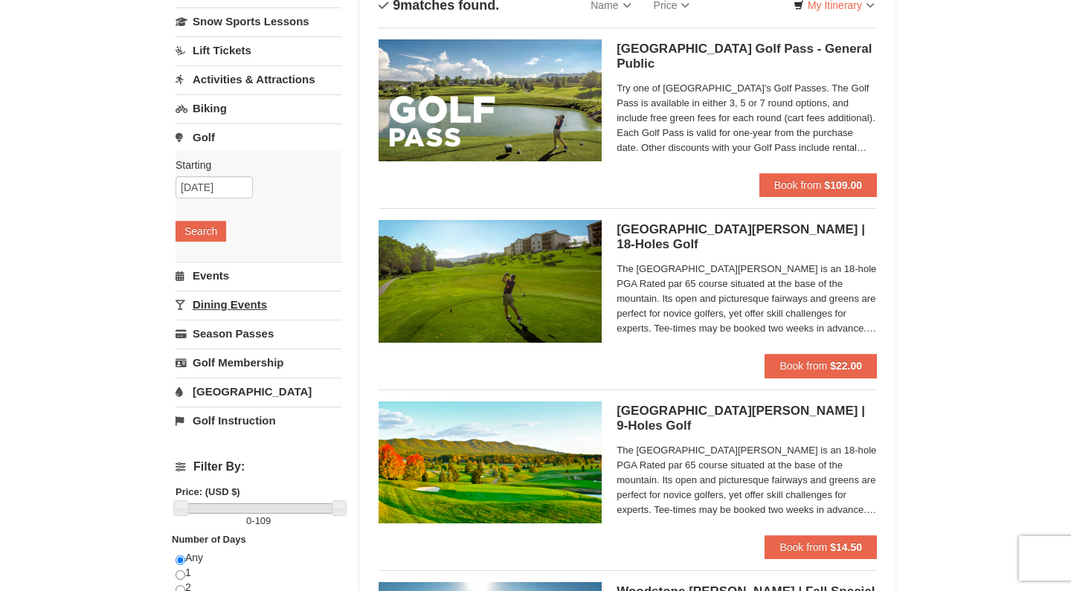
click at [248, 304] on link "Dining Events" at bounding box center [259, 305] width 166 height 28
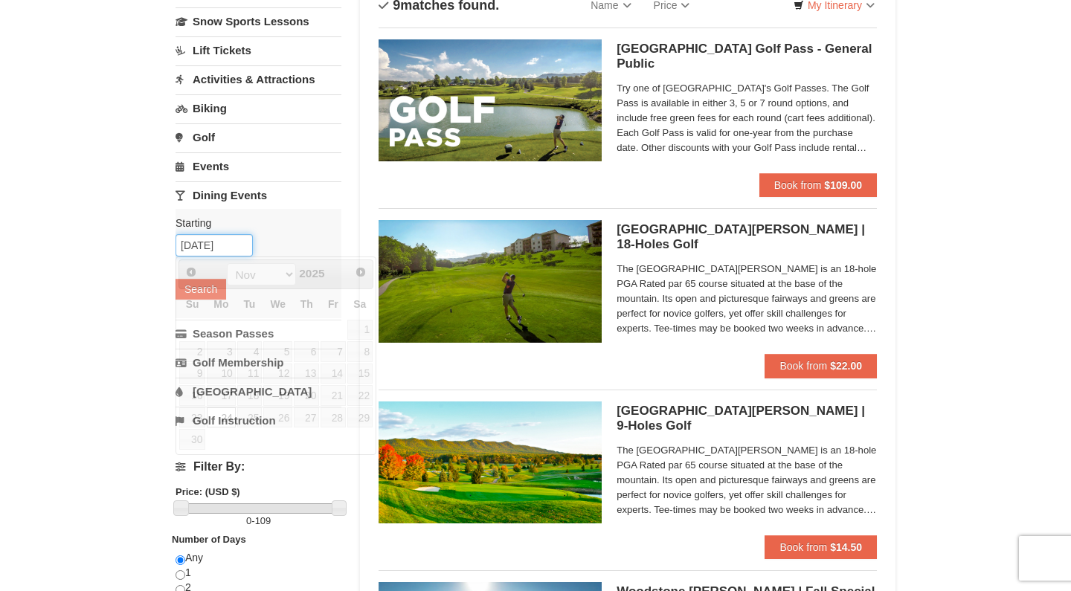
click at [216, 243] on input "[DATE]" at bounding box center [214, 245] width 77 height 22
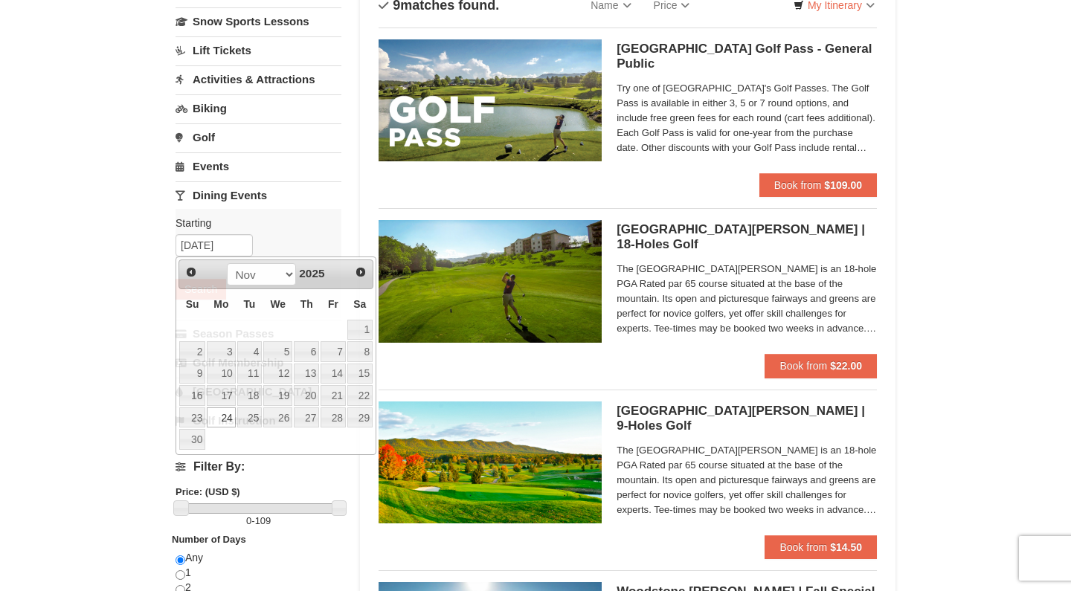
click at [289, 232] on div "Starting Please format dates MM/DD/YYYY Please format dates MM/DD/YYYY [DATE] S…" at bounding box center [259, 263] width 166 height 109
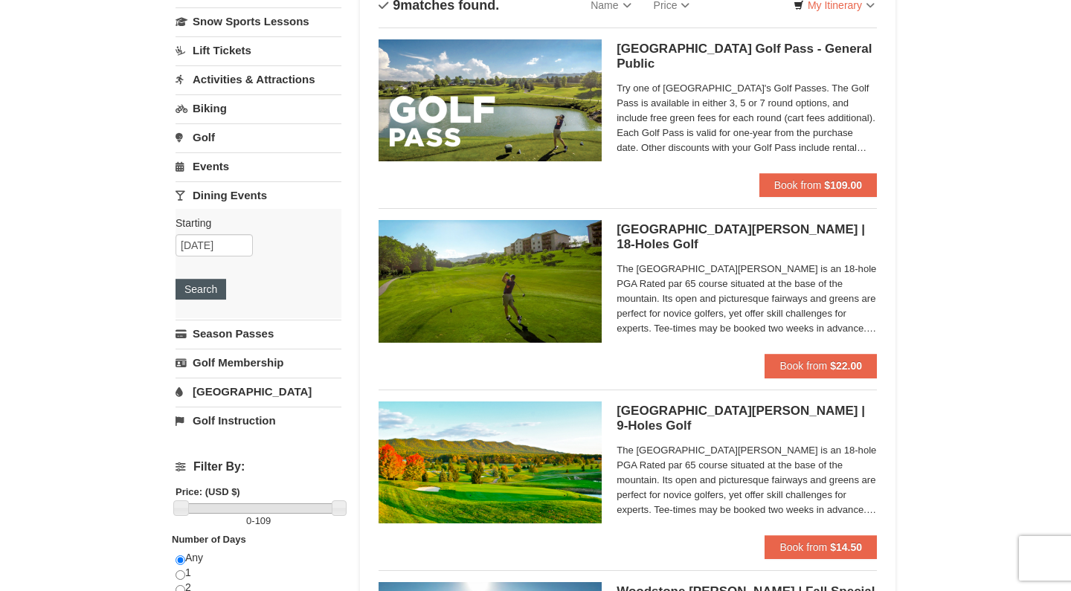
click at [208, 282] on button "Search" at bounding box center [201, 289] width 51 height 21
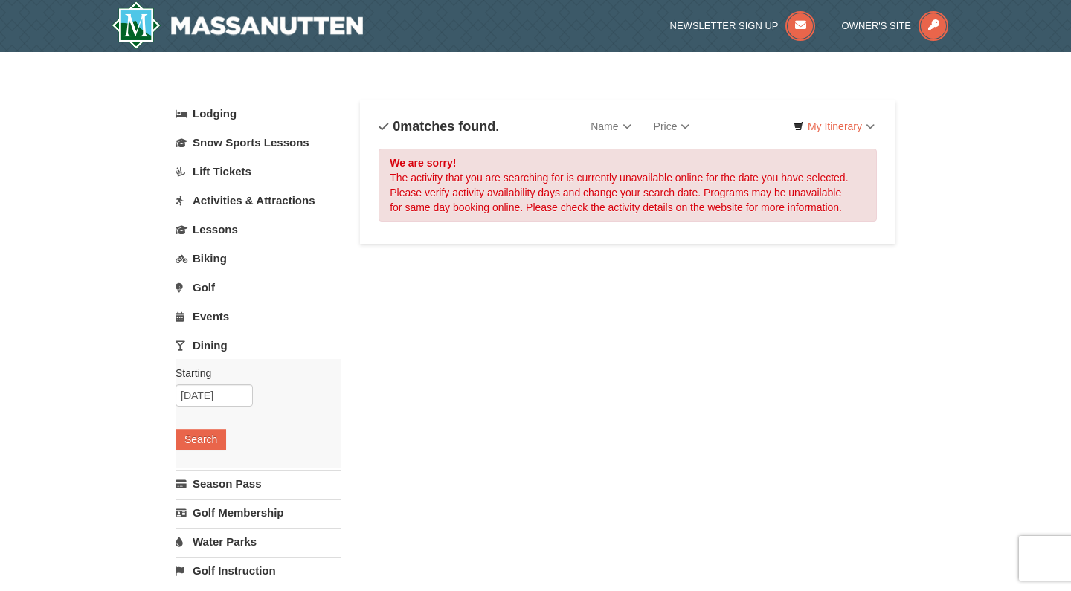
select select "10"
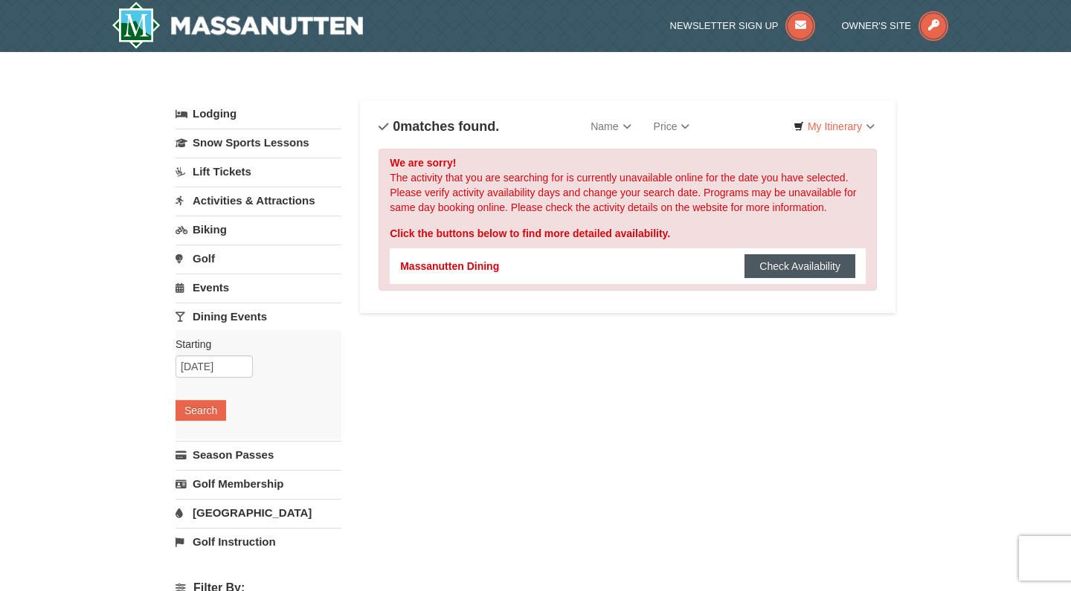
click at [787, 274] on button "Check Availability" at bounding box center [800, 266] width 111 height 24
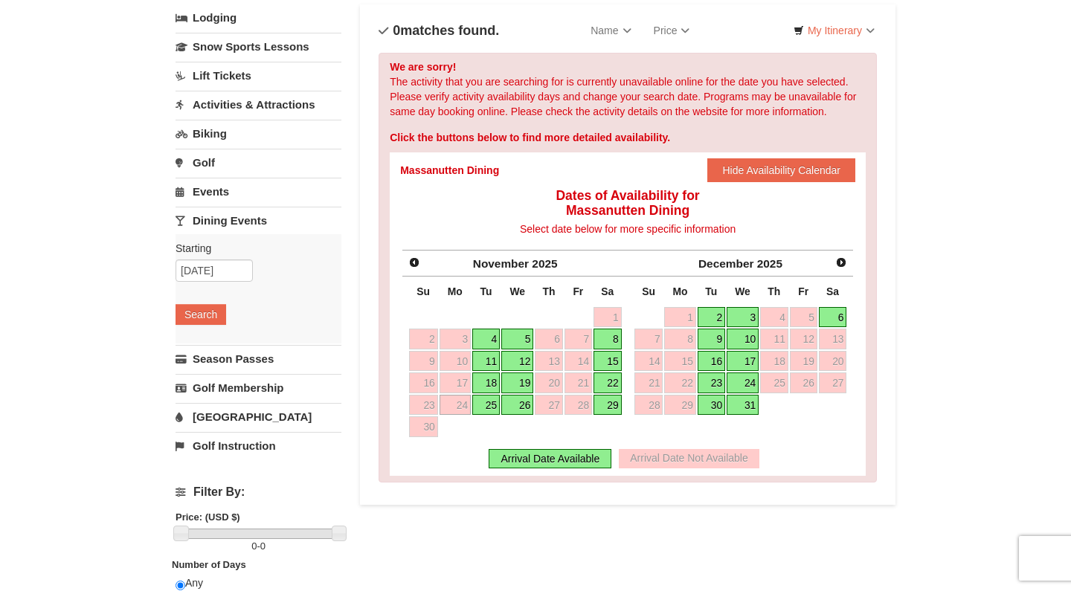
scroll to position [97, 0]
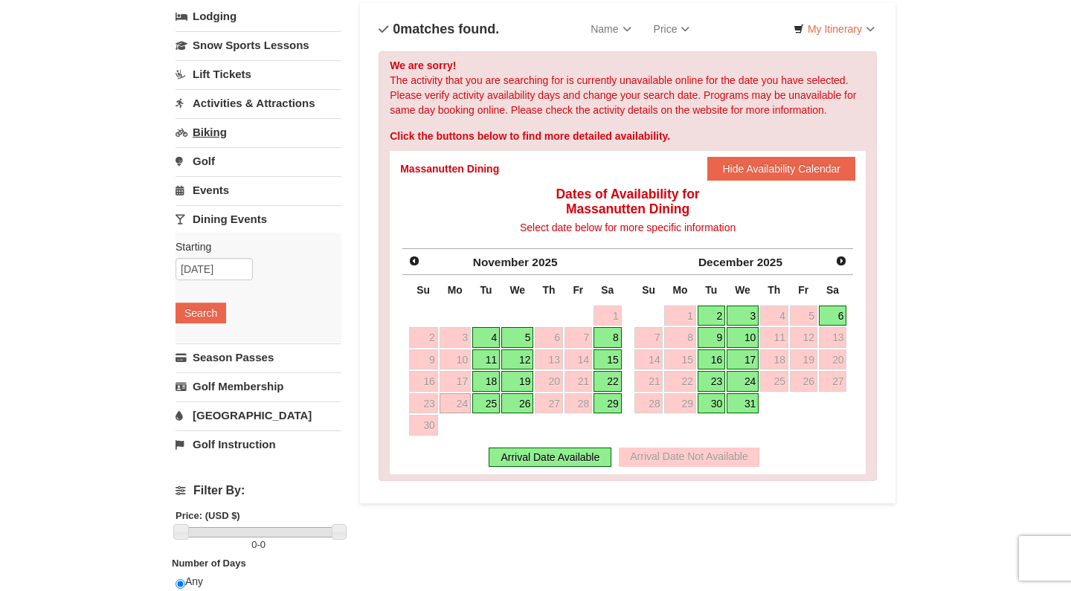
click at [214, 135] on link "Biking" at bounding box center [259, 132] width 166 height 28
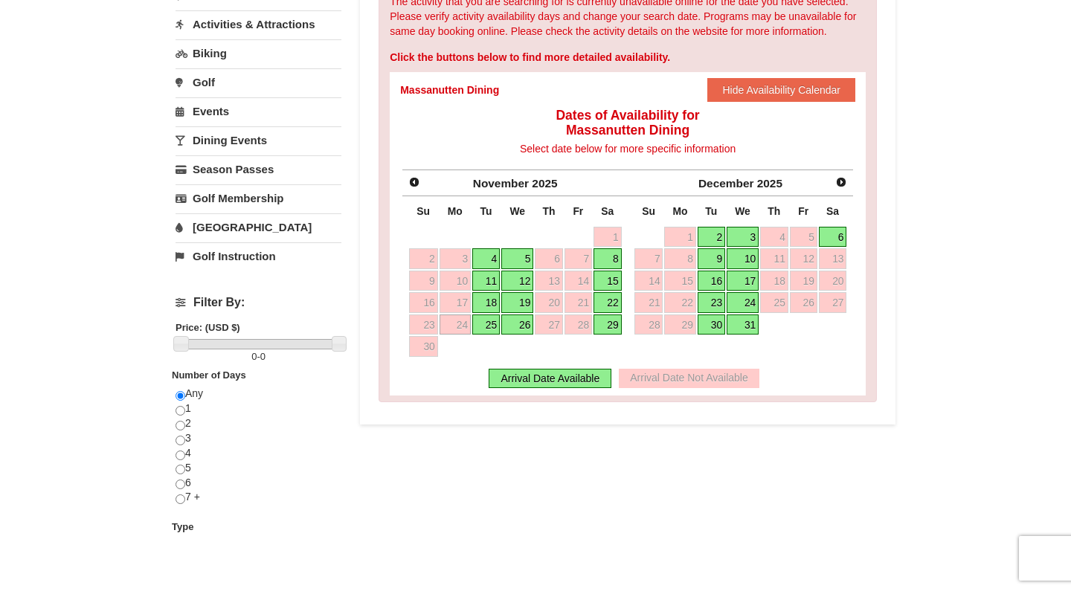
scroll to position [158, 0]
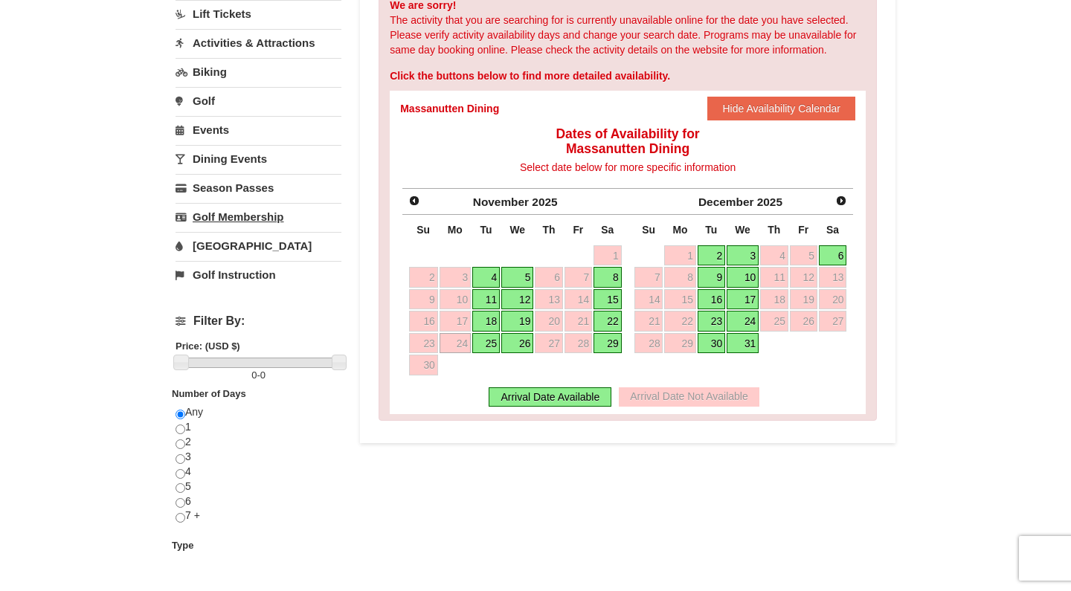
click at [269, 214] on link "Golf Membership" at bounding box center [259, 217] width 166 height 28
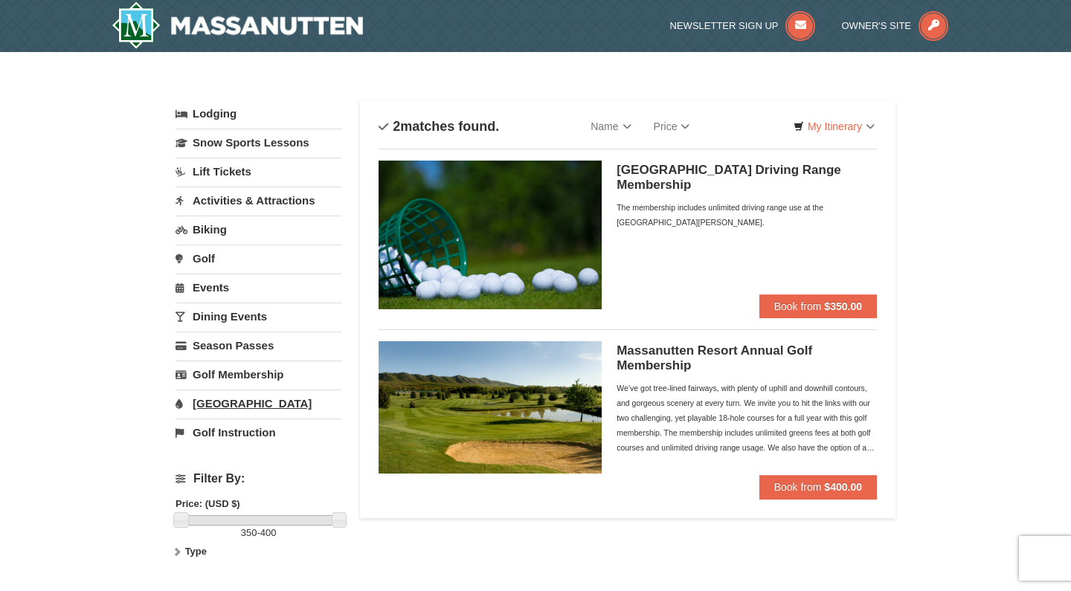
click at [239, 397] on link "[GEOGRAPHIC_DATA]" at bounding box center [259, 404] width 166 height 28
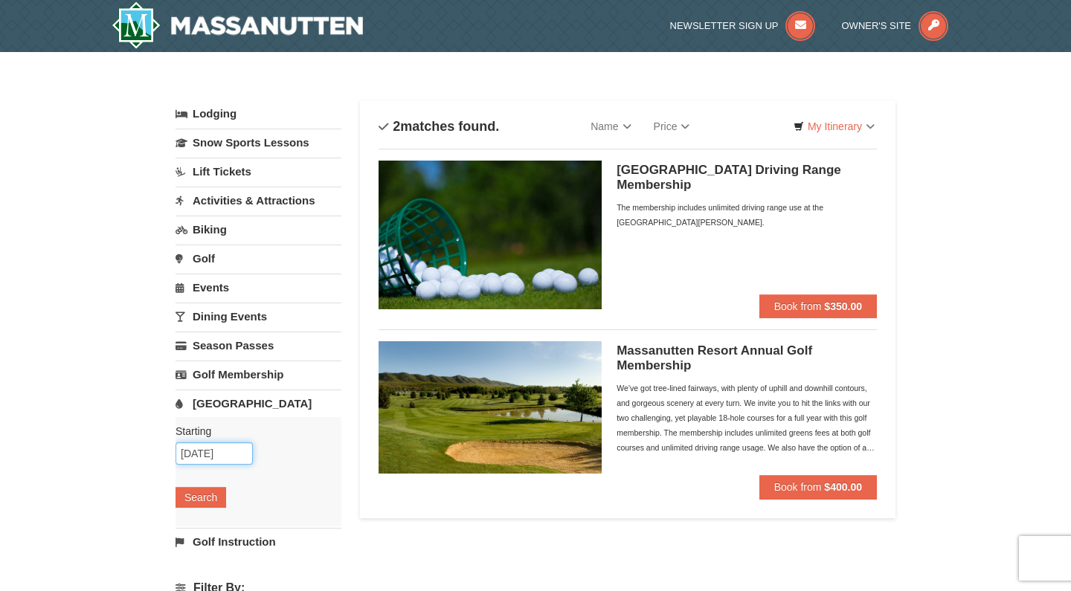
click at [198, 457] on input "[DATE]" at bounding box center [214, 454] width 77 height 22
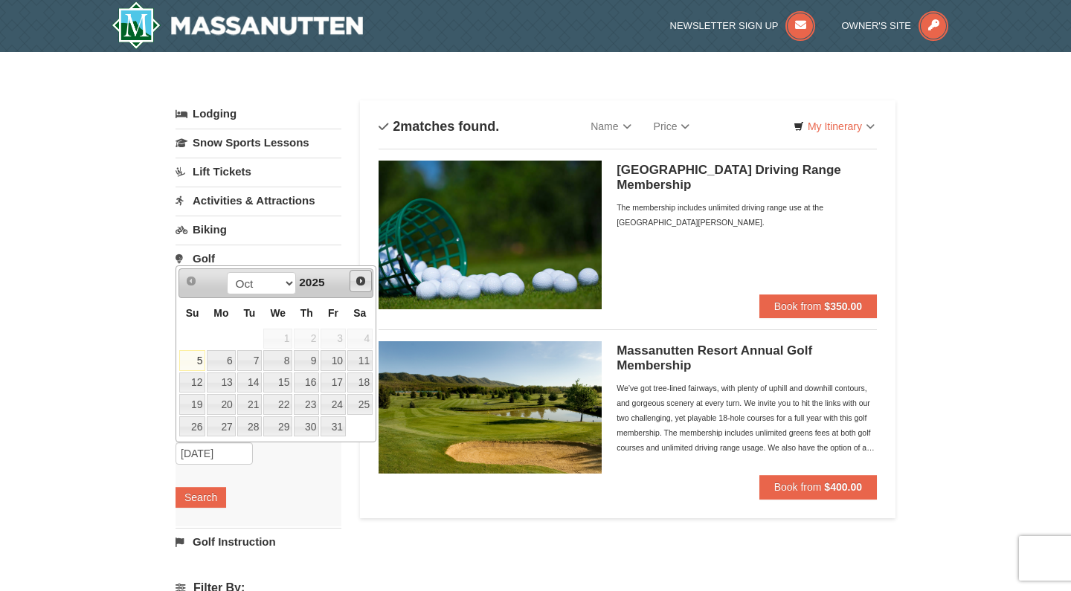
click at [359, 280] on span "Next" at bounding box center [361, 281] width 12 height 12
click at [224, 436] on link "24" at bounding box center [221, 427] width 28 height 21
type input "11/24/2025"
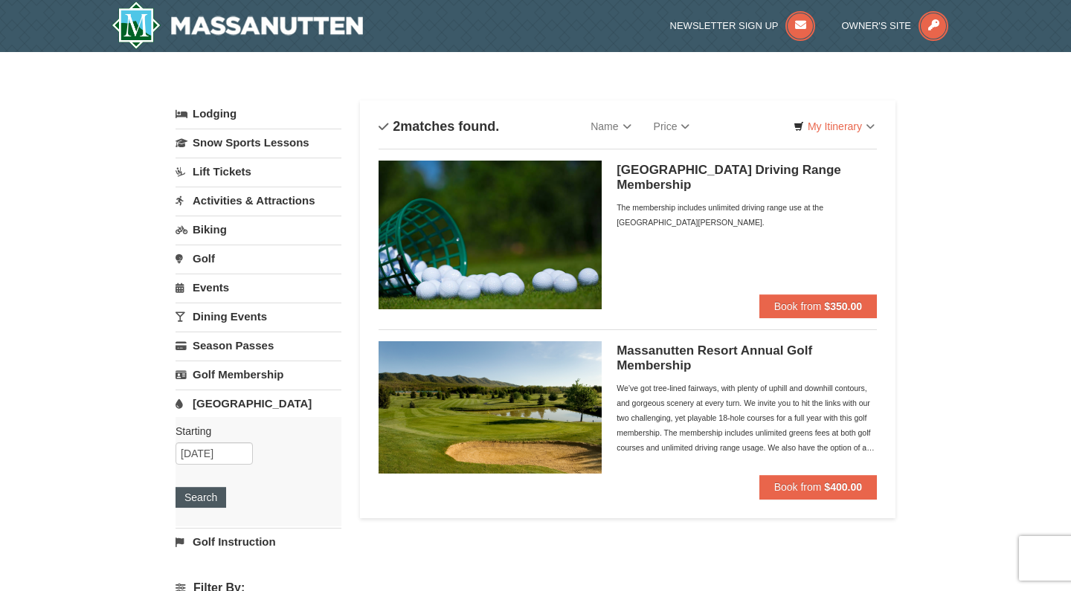
click at [211, 489] on button "Search" at bounding box center [201, 497] width 51 height 21
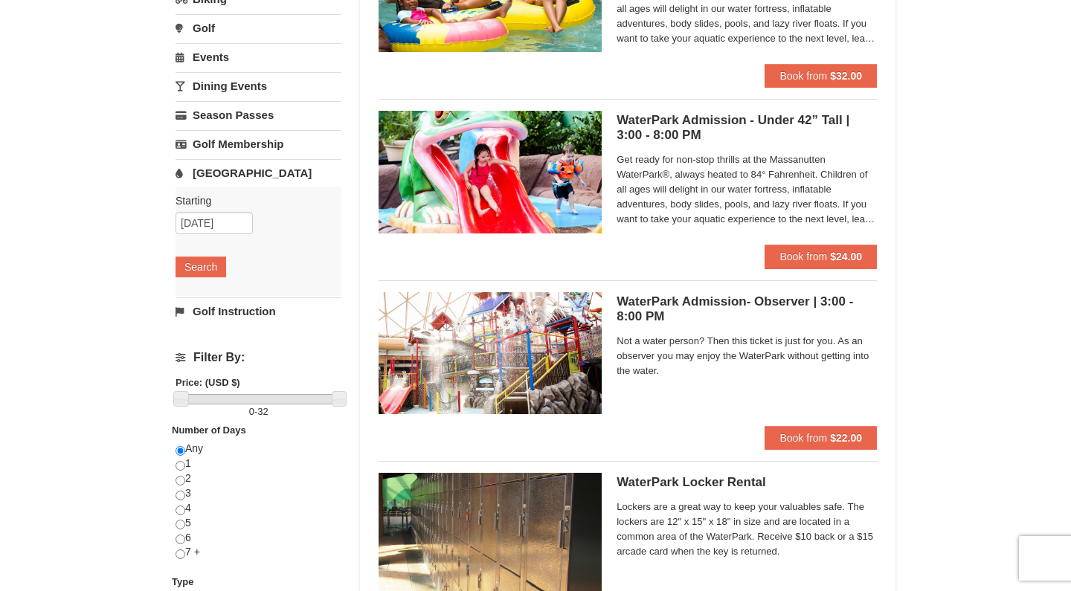
scroll to position [7, 0]
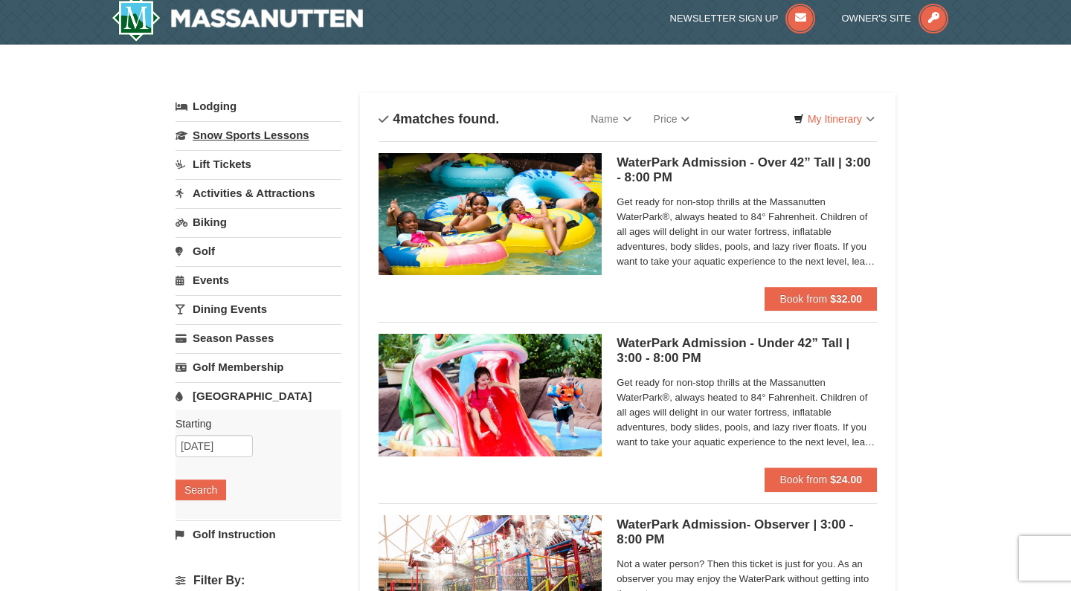
click at [246, 135] on link "Snow Sports Lessons" at bounding box center [259, 135] width 166 height 28
